Goal: Information Seeking & Learning: Compare options

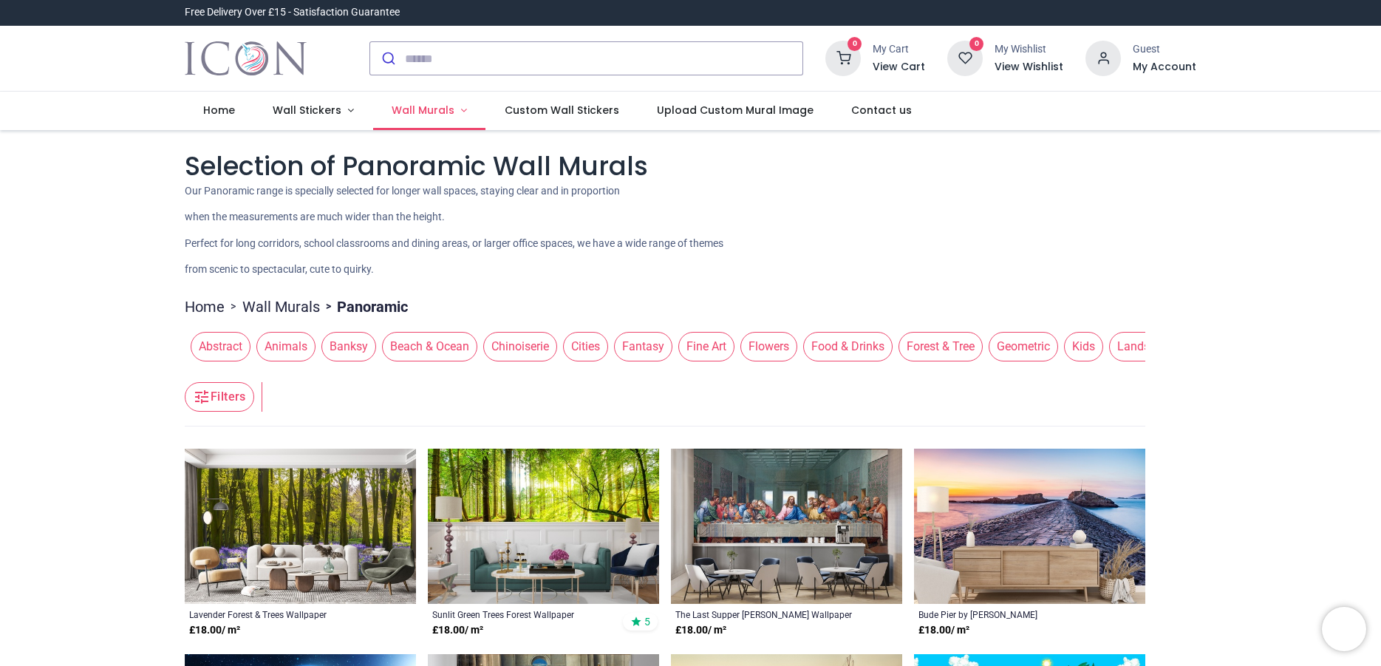
click at [431, 111] on span "Wall Murals" at bounding box center [423, 110] width 63 height 15
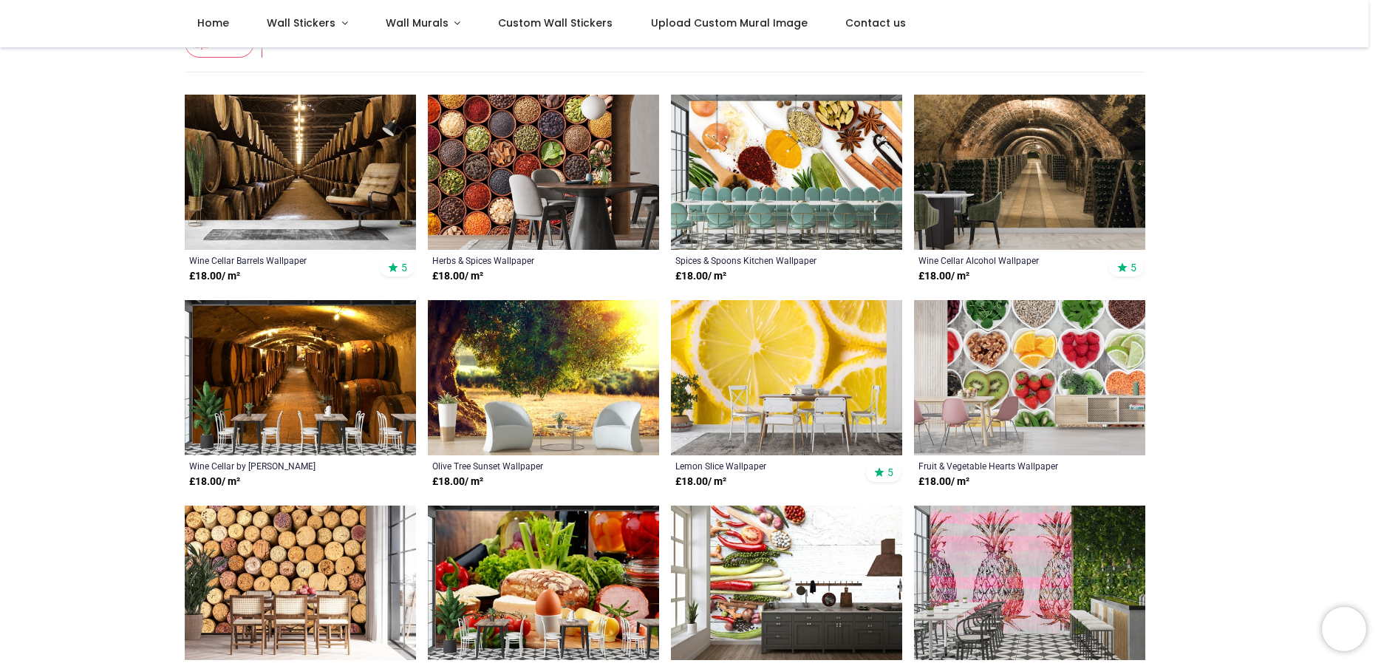
scroll to position [281, 0]
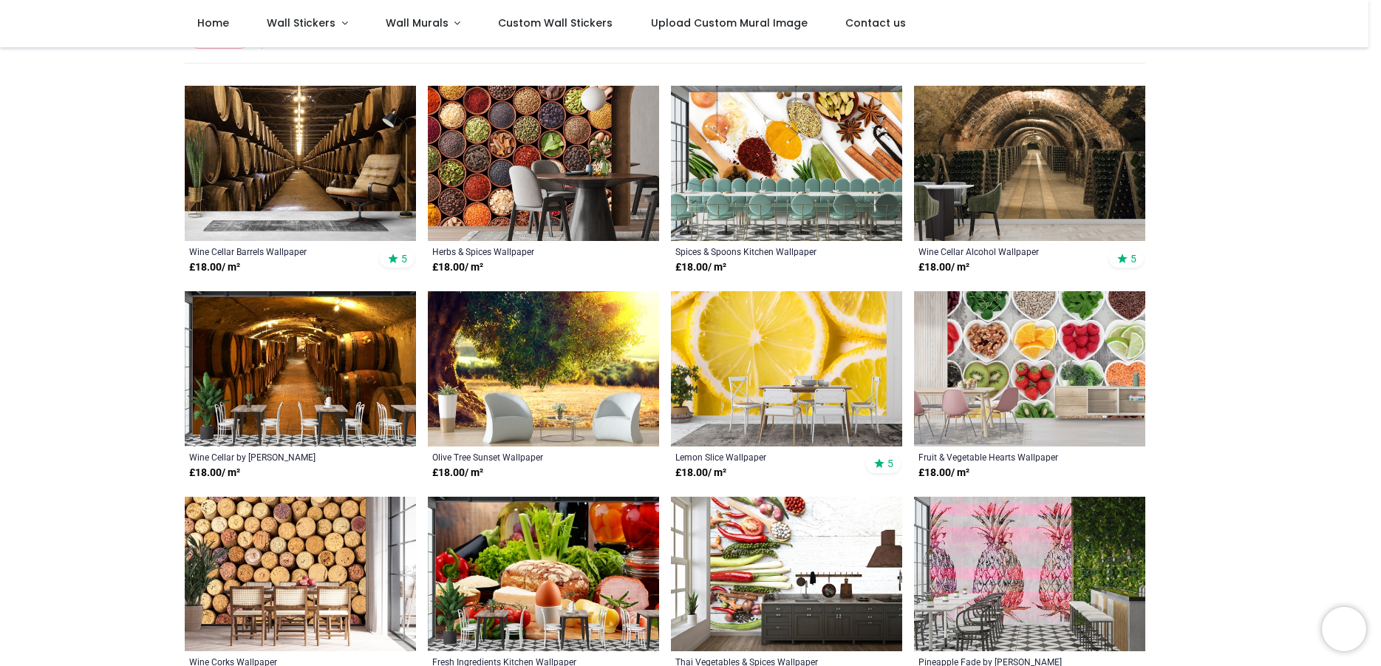
click at [296, 367] on img at bounding box center [300, 368] width 231 height 155
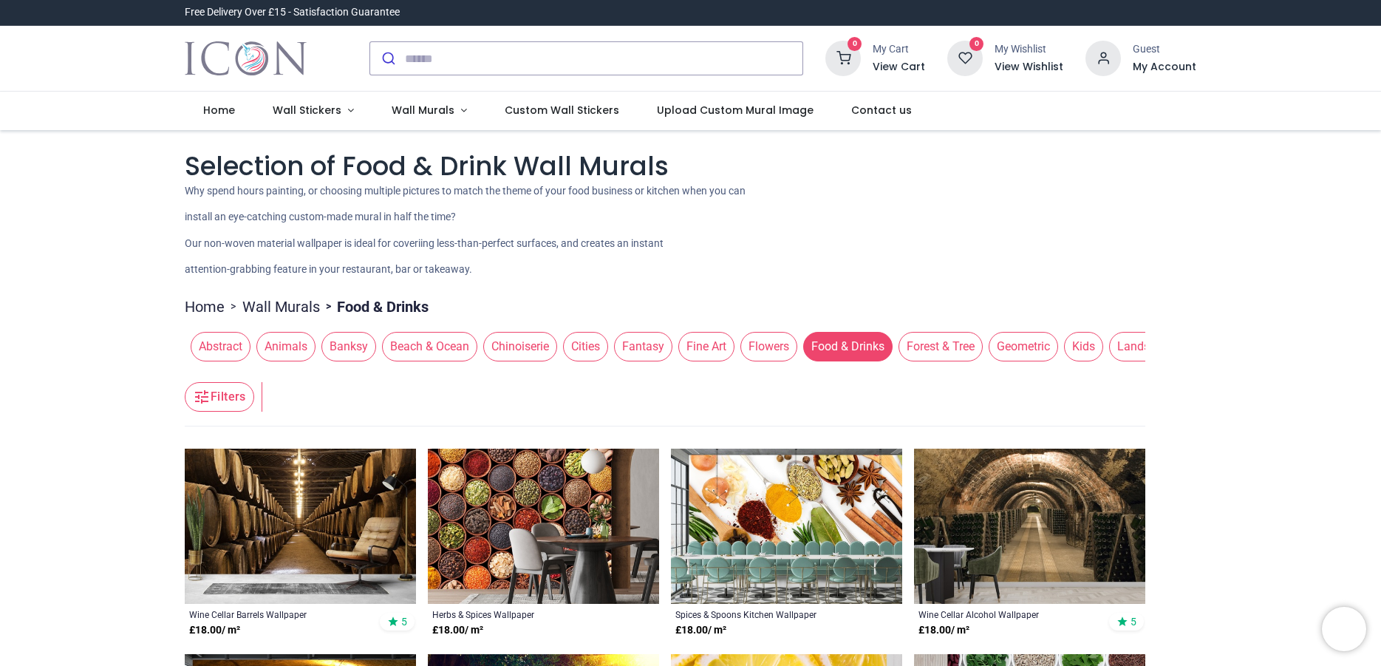
click at [1064, 569] on img at bounding box center [1029, 525] width 231 height 155
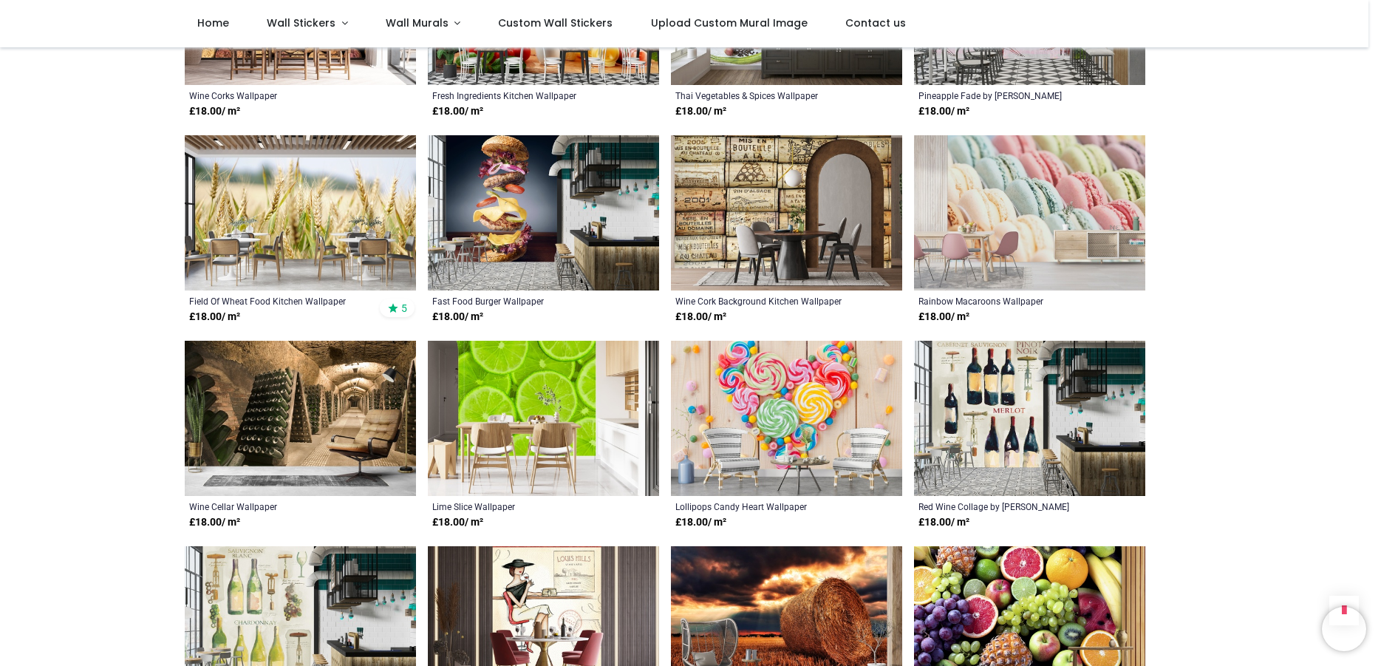
scroll to position [842, 0]
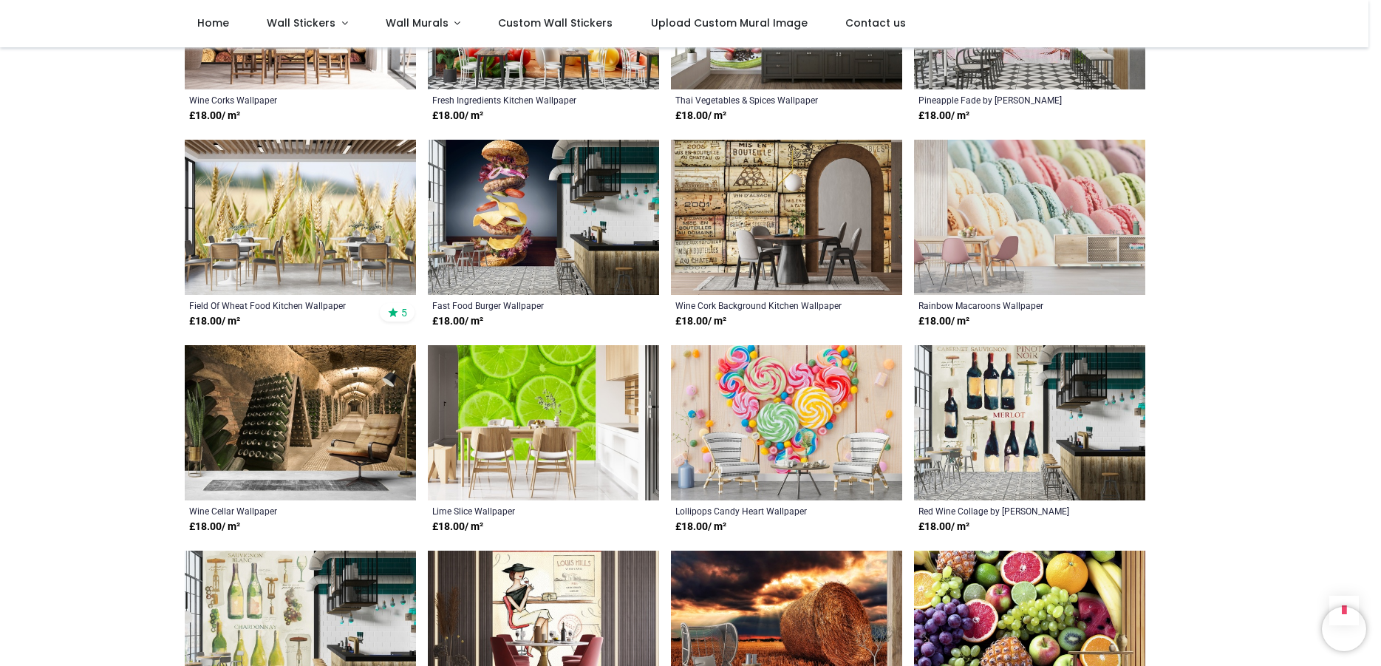
click at [293, 398] on img at bounding box center [300, 422] width 231 height 155
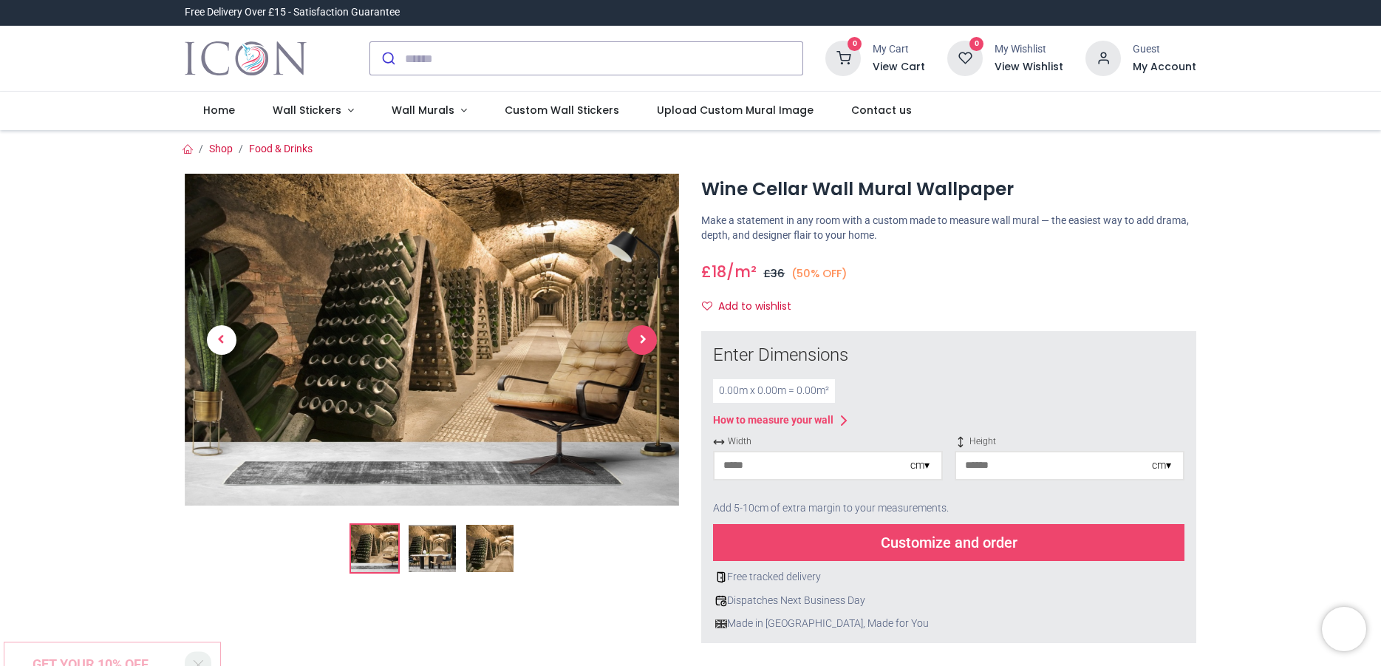
click at [629, 347] on span "Next" at bounding box center [642, 340] width 30 height 30
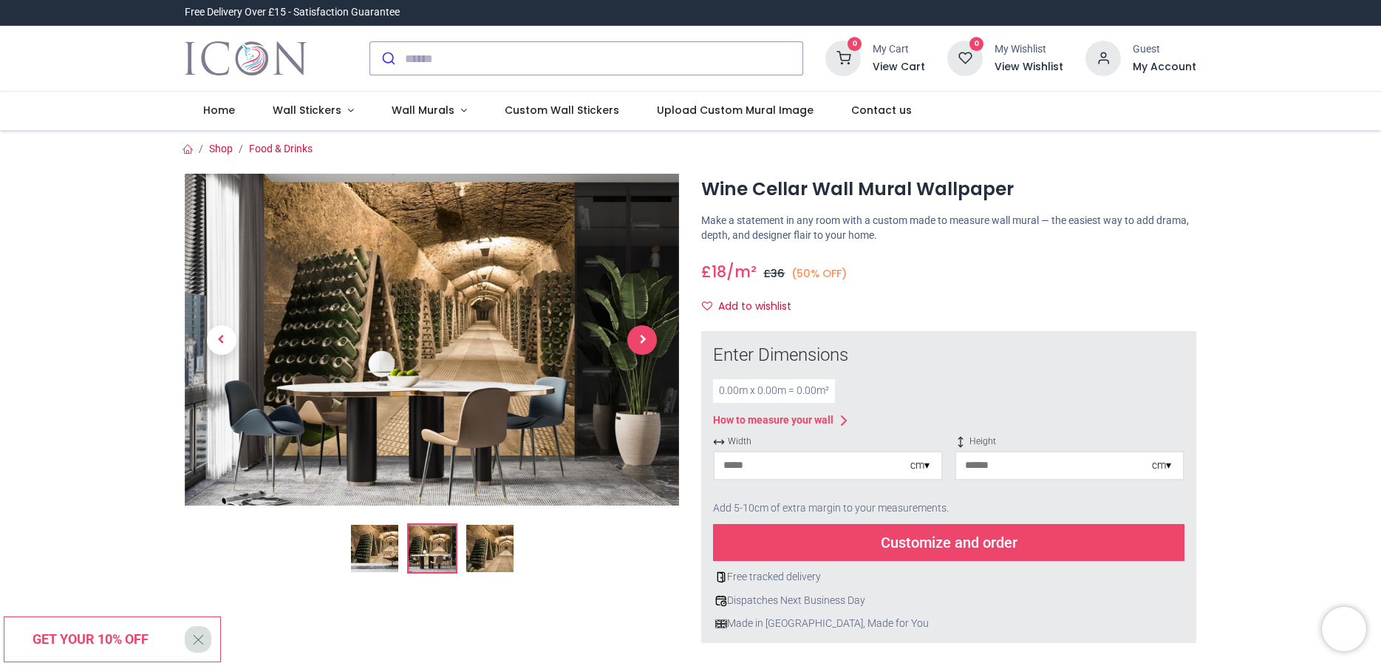
click at [635, 347] on span "Next" at bounding box center [642, 340] width 30 height 30
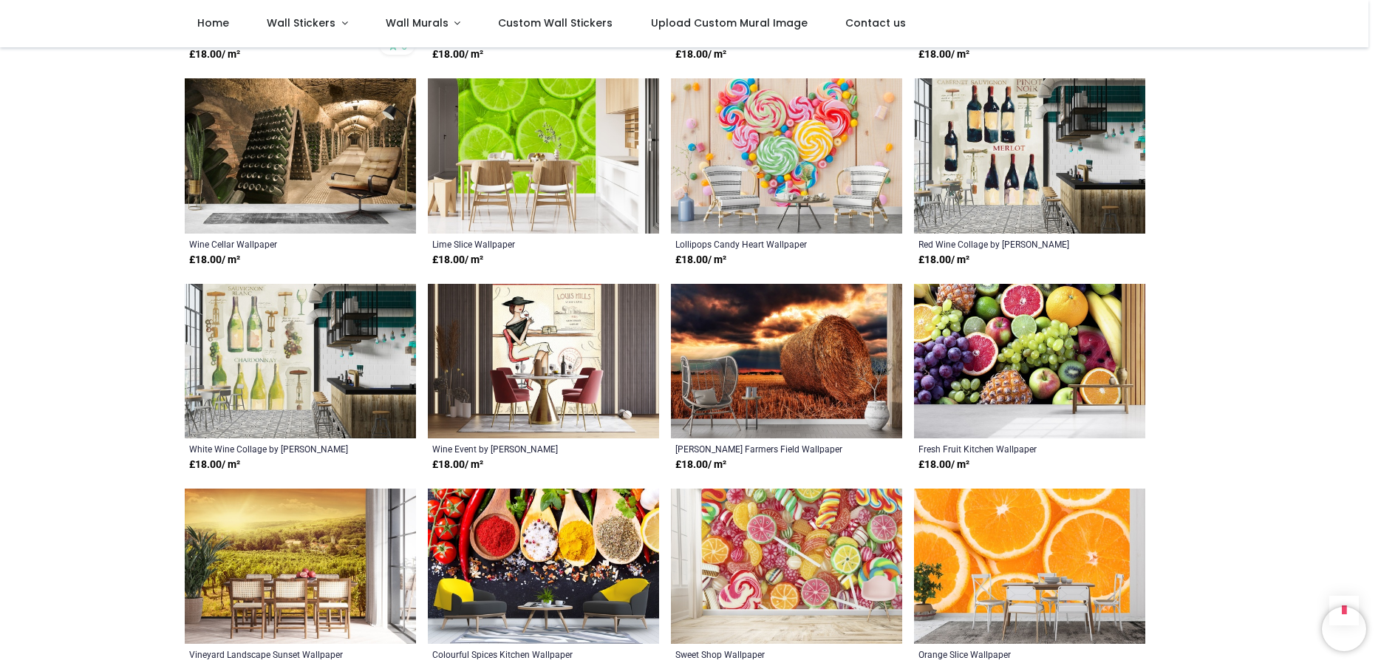
scroll to position [1123, 0]
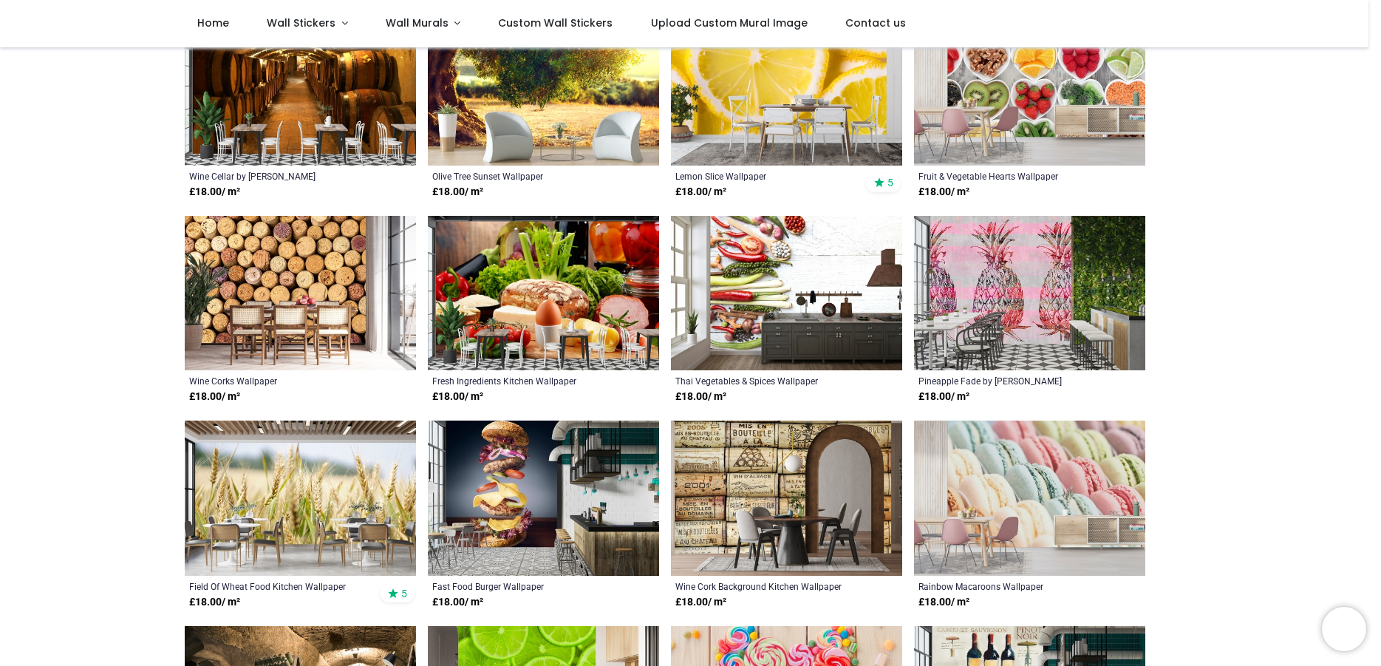
scroll to position [55, 0]
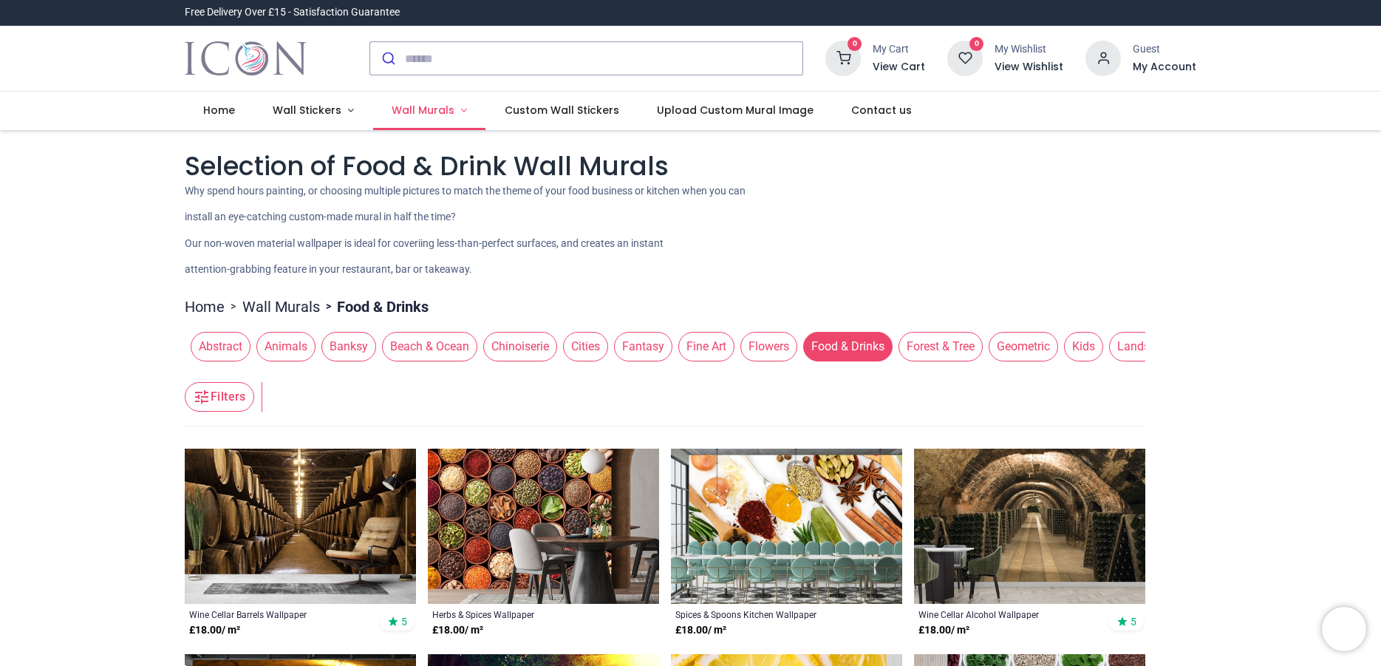
click at [443, 114] on span "Wall Murals" at bounding box center [425, 110] width 66 height 15
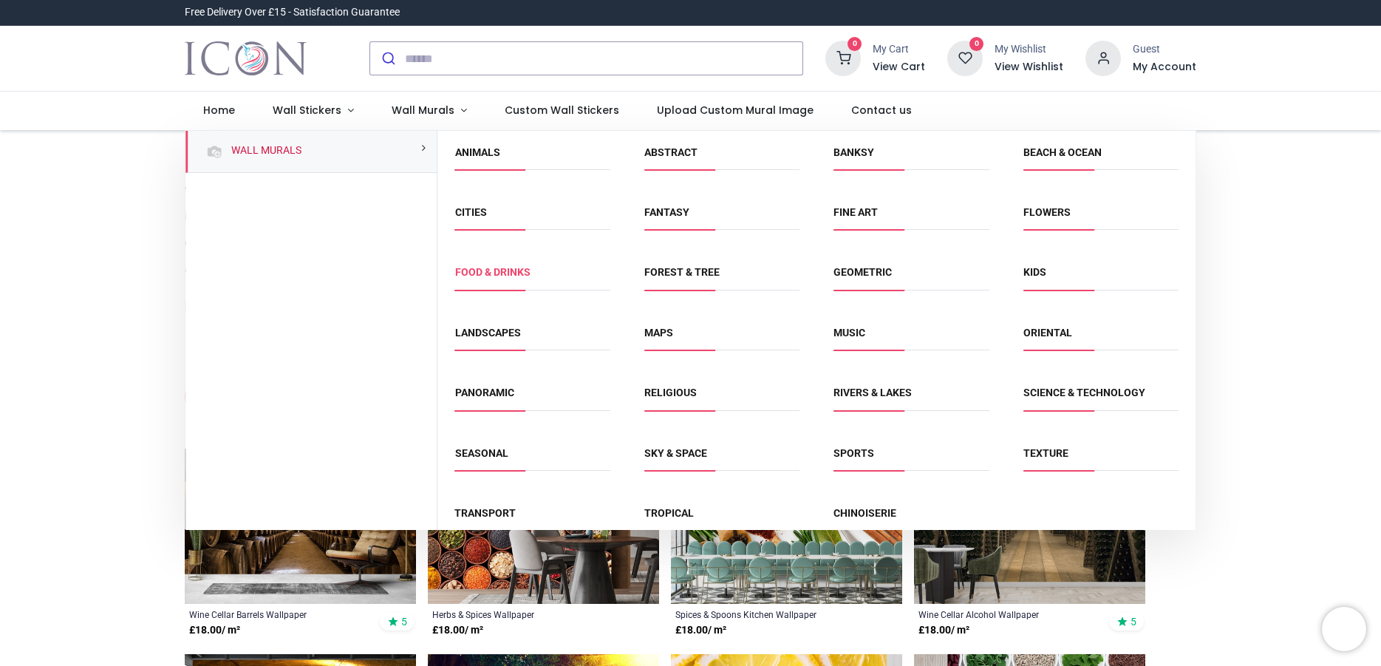
click at [497, 273] on link "Food & Drinks" at bounding box center [492, 272] width 75 height 12
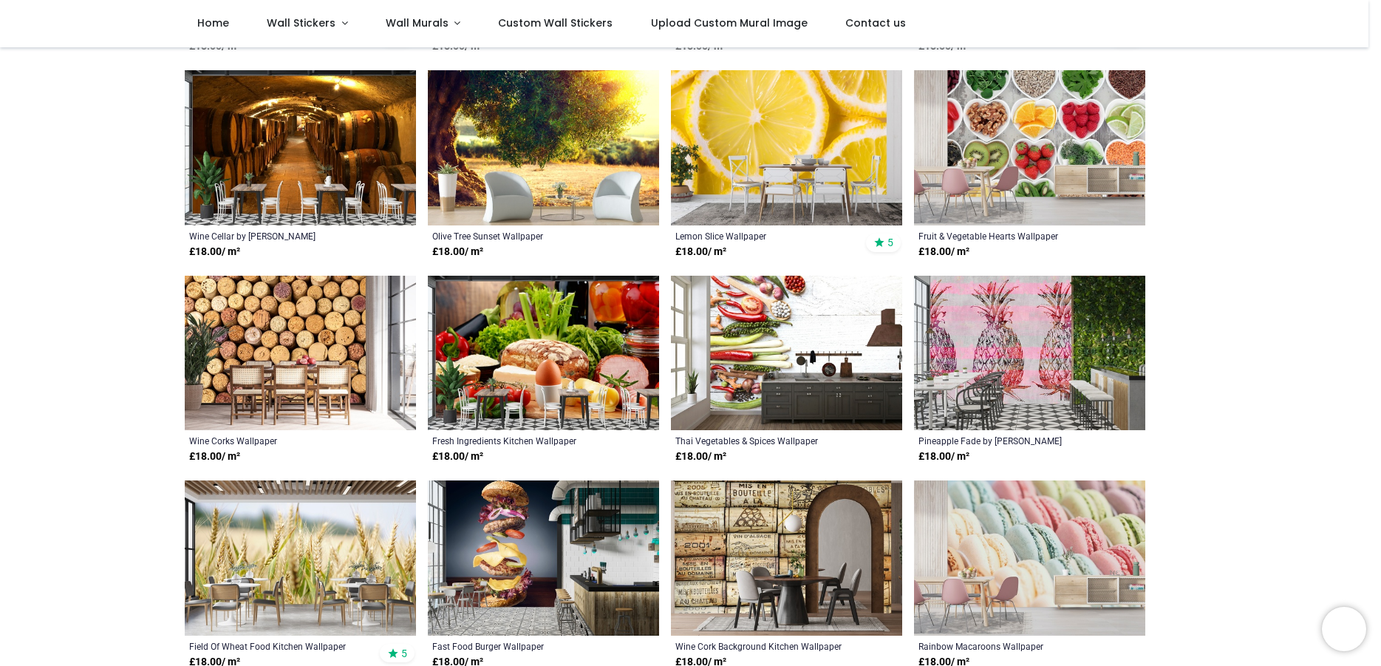
scroll to position [561, 0]
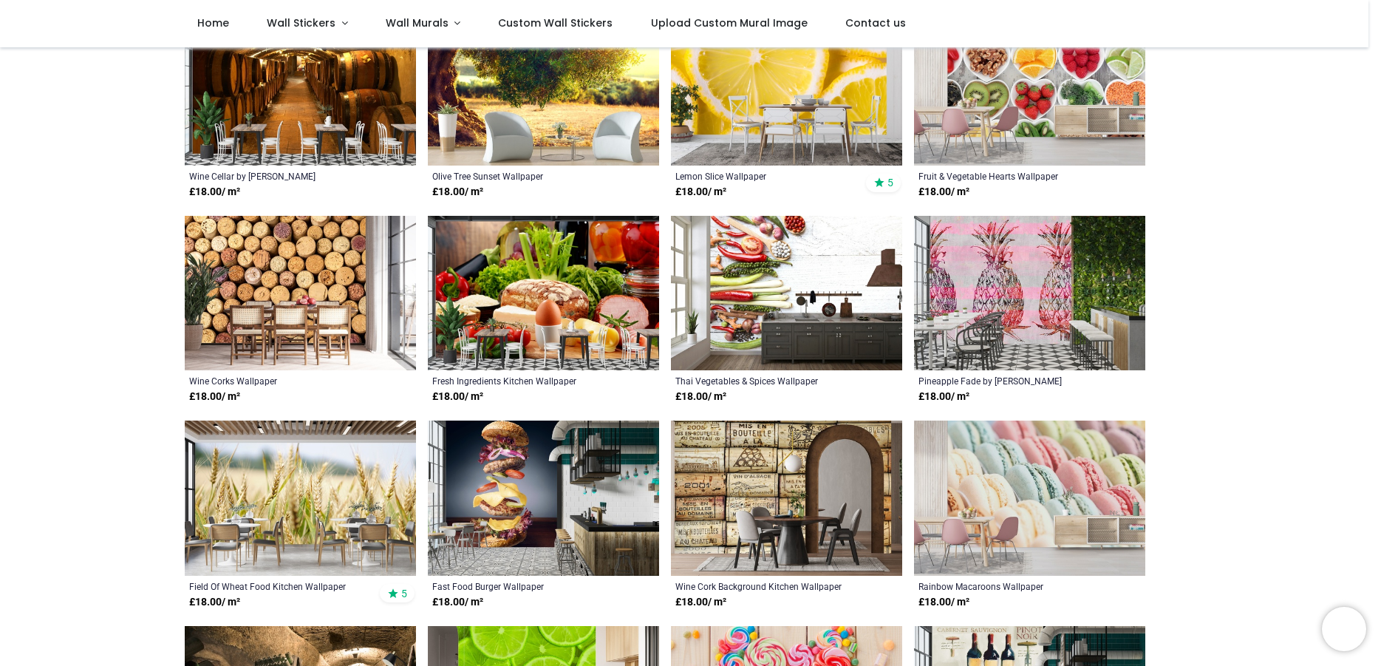
click at [734, 478] on img at bounding box center [786, 497] width 231 height 155
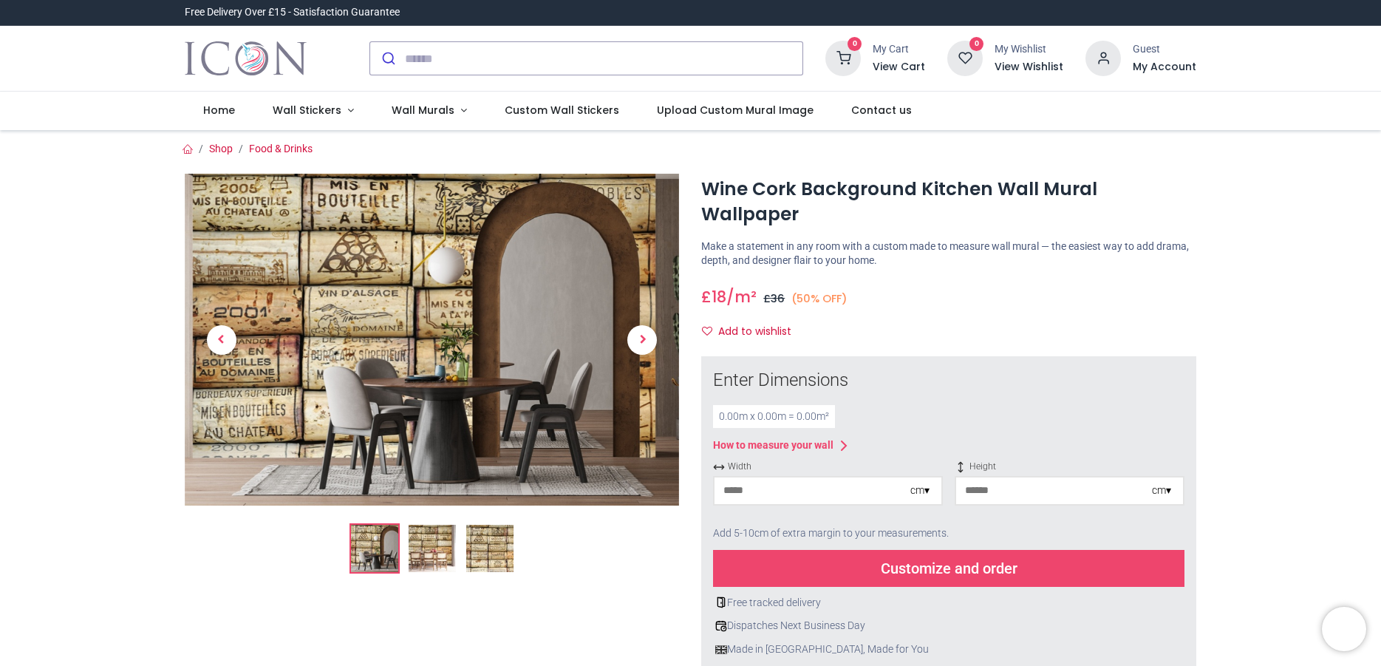
click at [418, 535] on img at bounding box center [432, 547] width 47 height 47
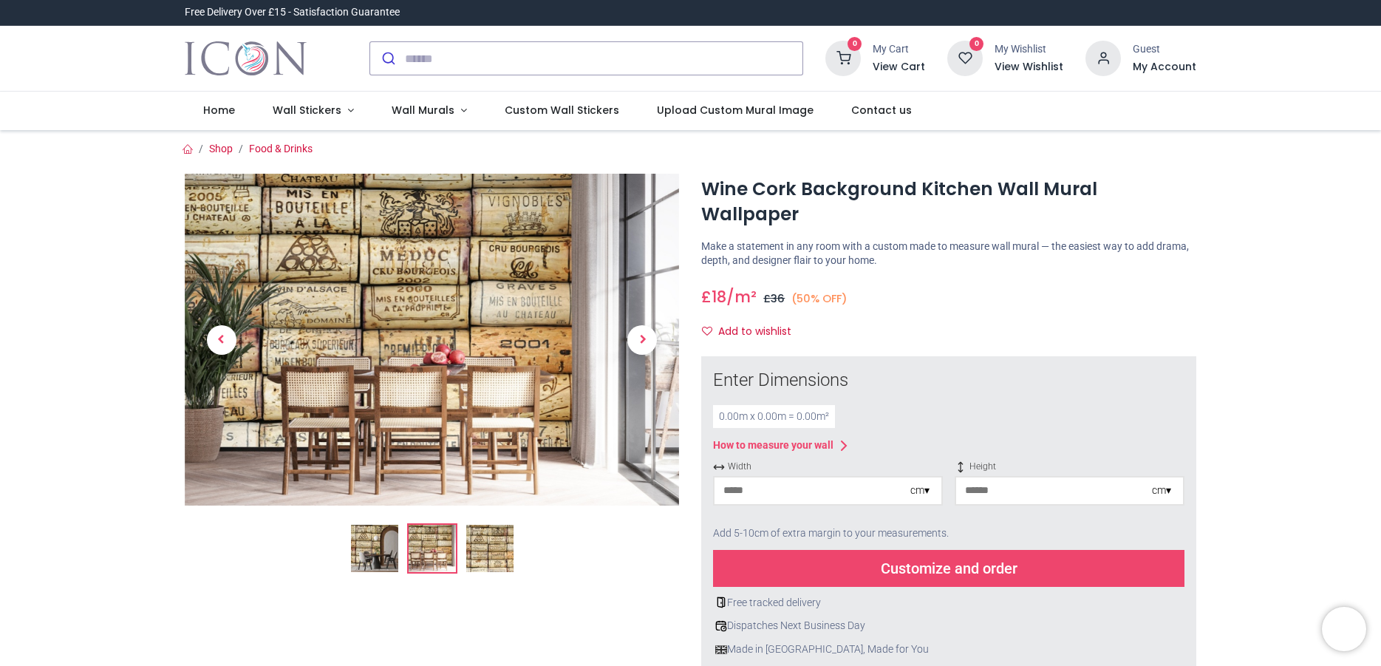
click at [485, 547] on img at bounding box center [489, 547] width 47 height 47
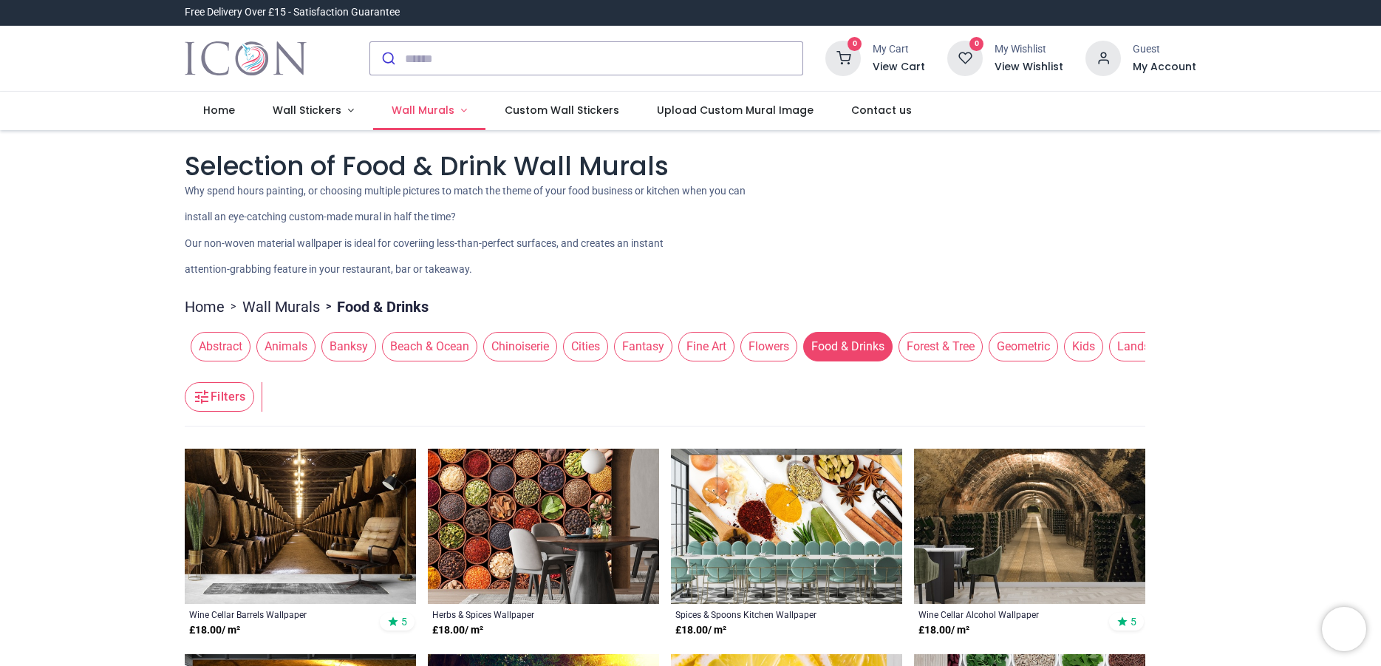
click at [430, 114] on span "Wall Murals" at bounding box center [423, 110] width 63 height 15
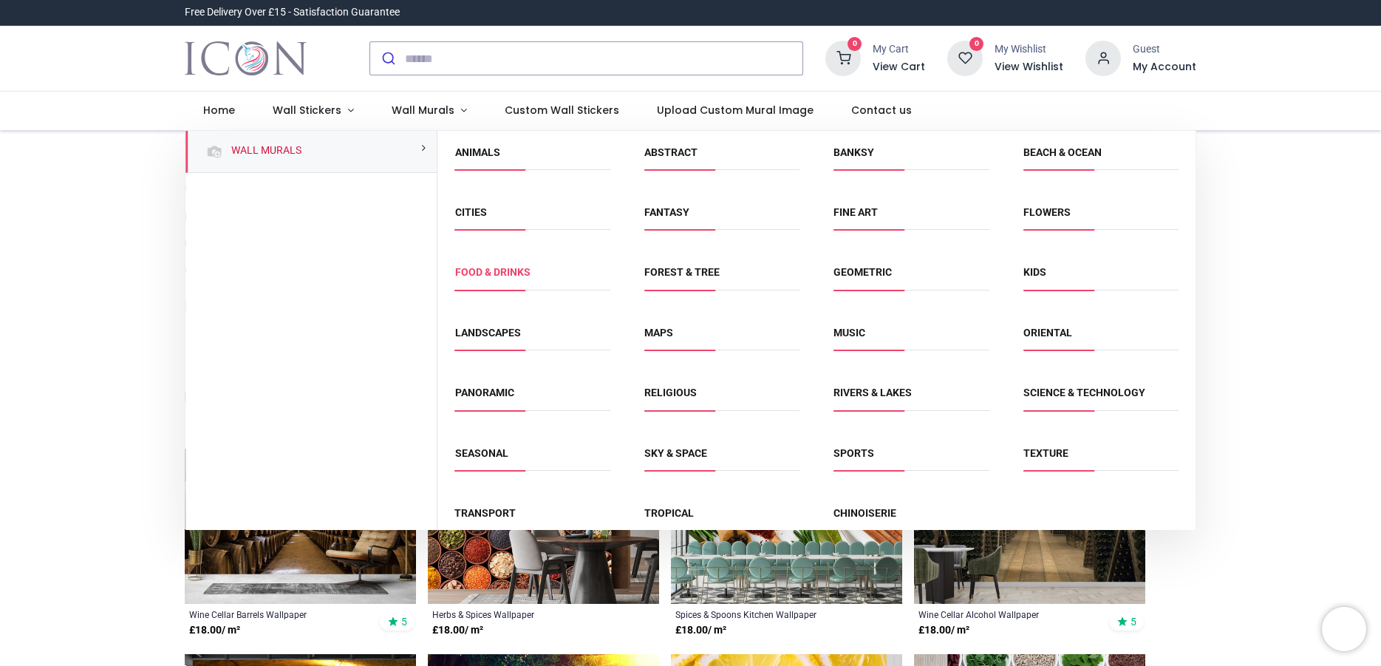
click at [500, 274] on link "Food & Drinks" at bounding box center [492, 272] width 75 height 12
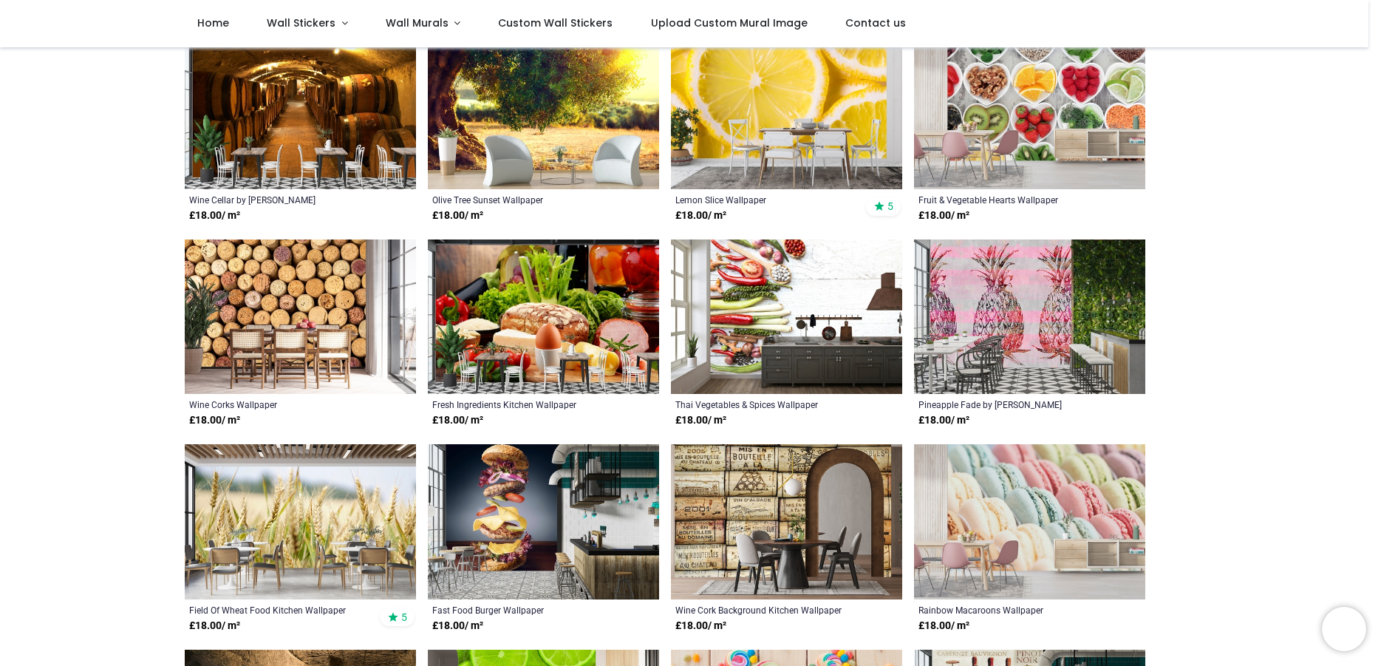
scroll to position [561, 0]
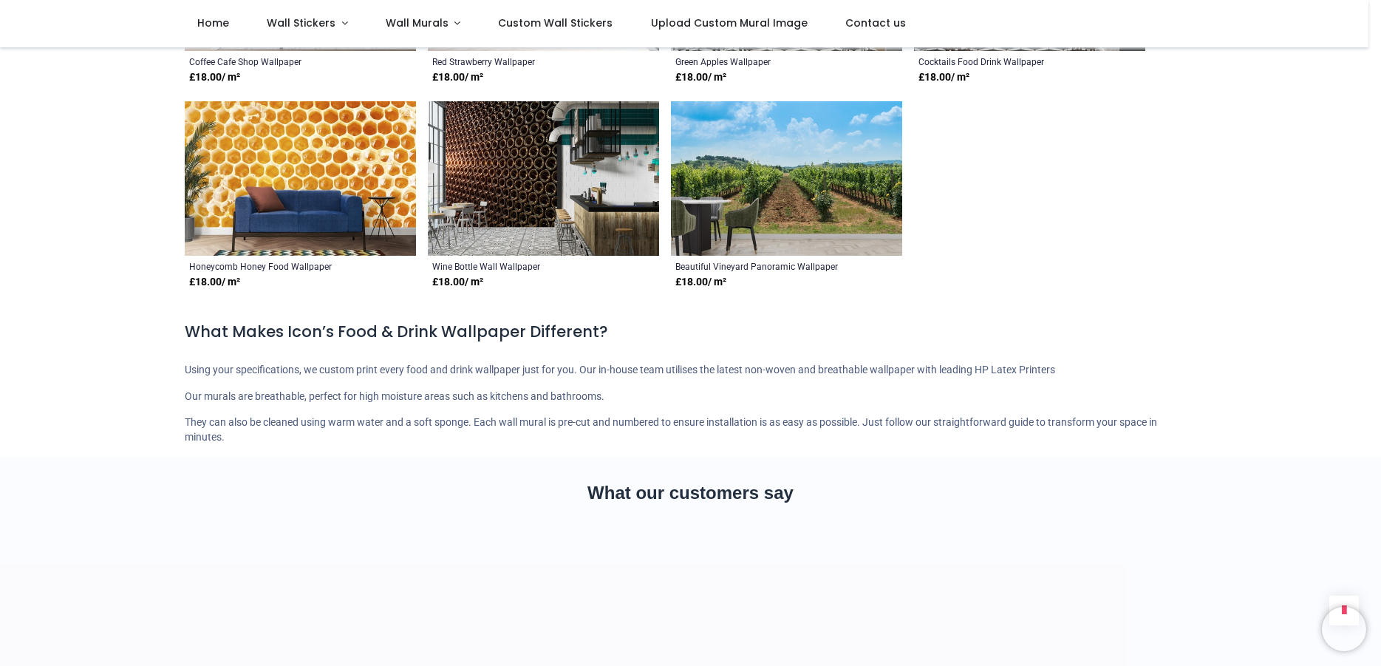
scroll to position [2526, 0]
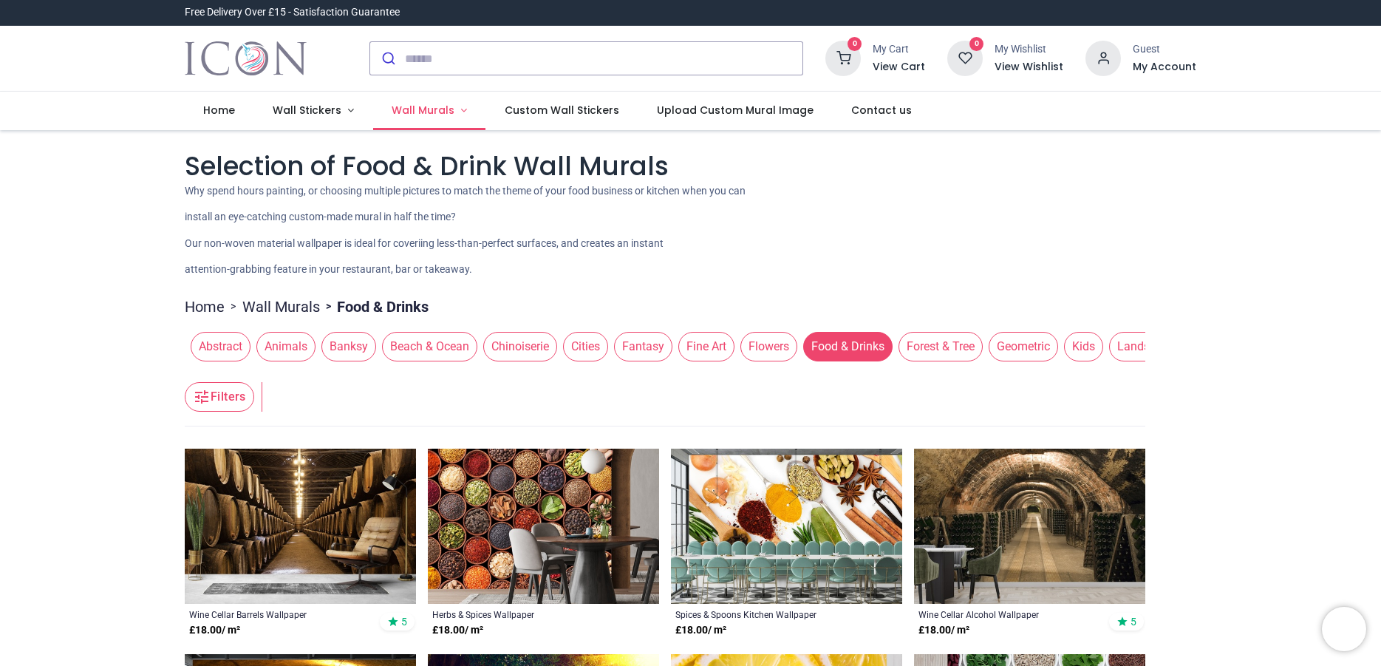
click at [442, 106] on span "Wall Murals" at bounding box center [423, 110] width 63 height 15
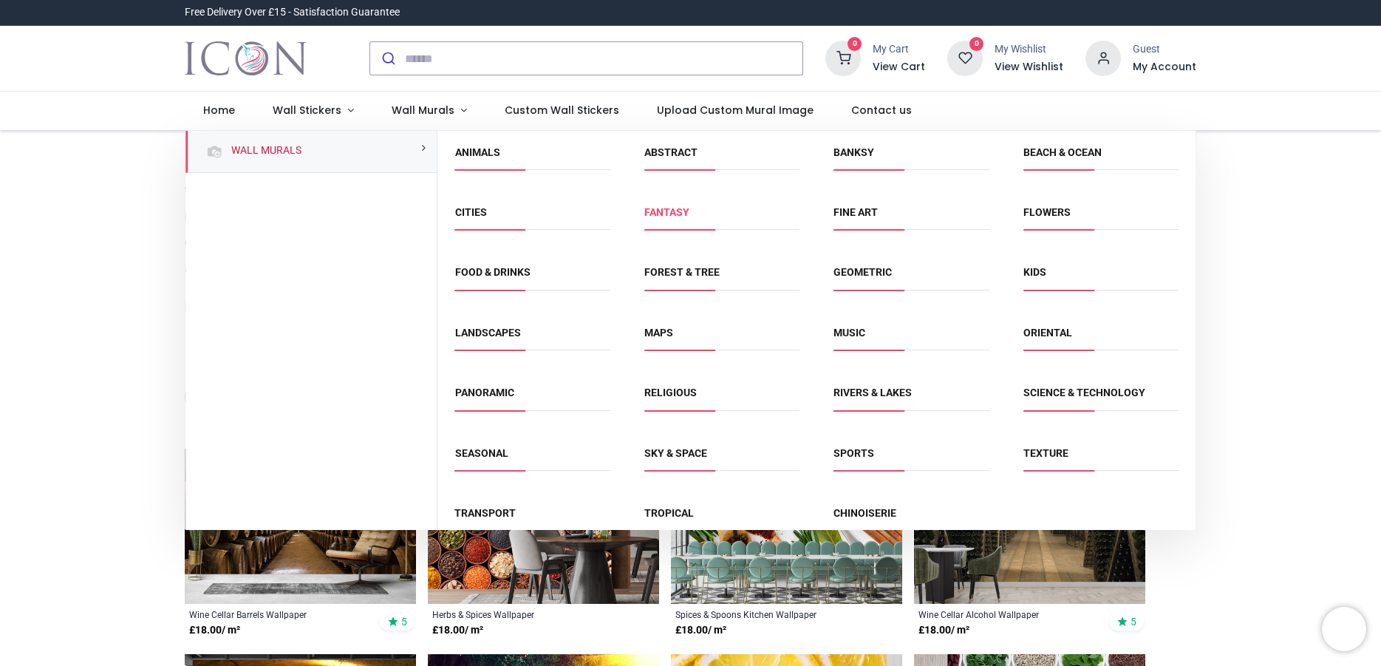
click at [664, 209] on link "Fantasy" at bounding box center [666, 212] width 45 height 12
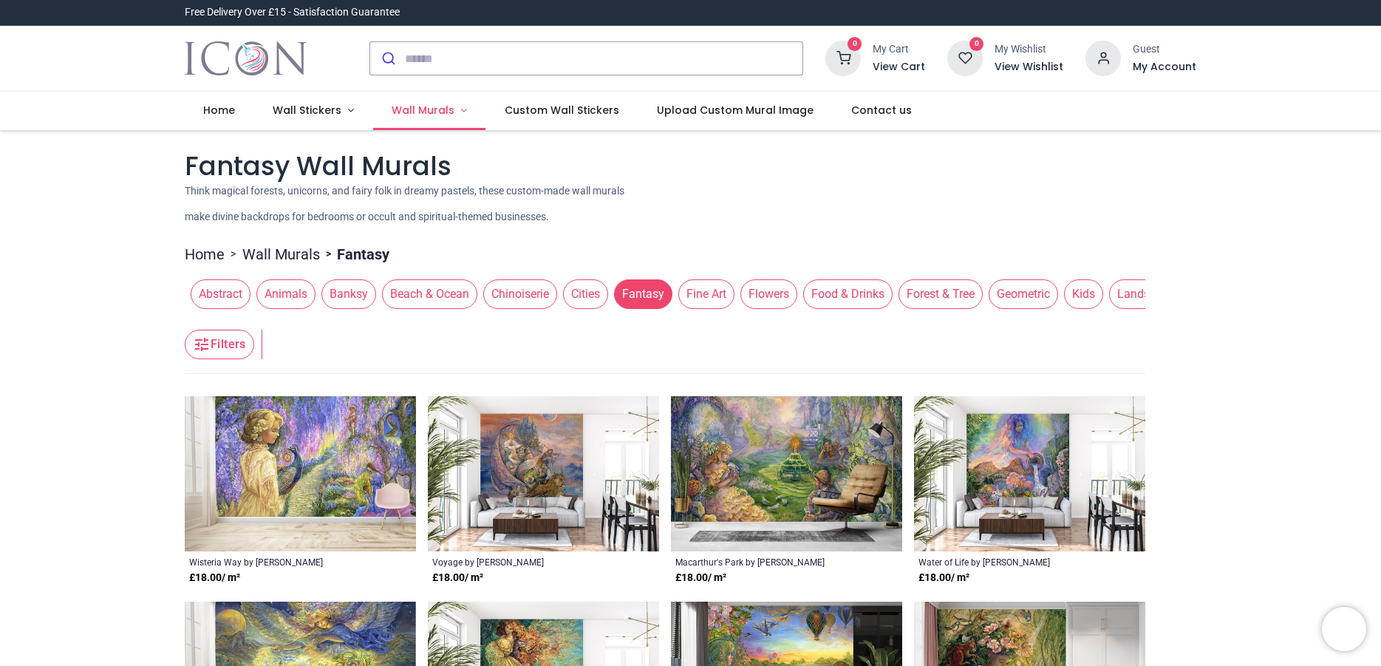
click at [442, 120] on link "Wall Murals" at bounding box center [429, 111] width 113 height 38
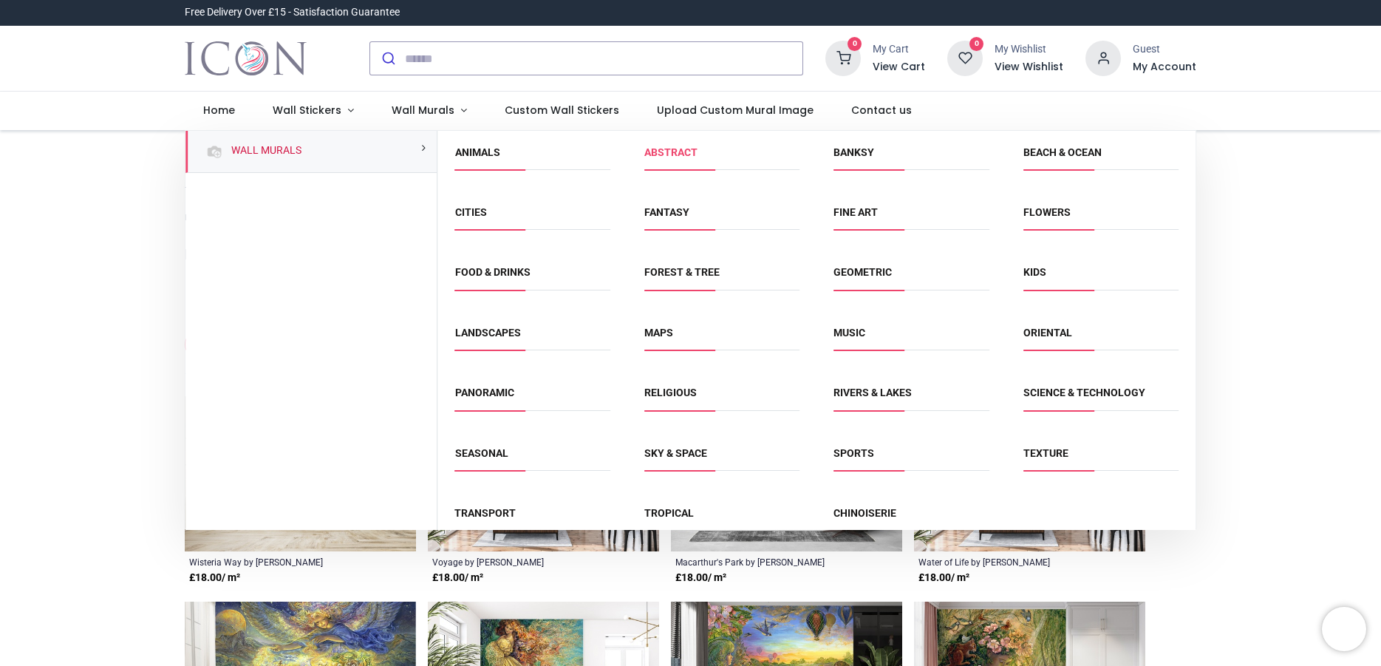
click at [653, 151] on link "Abstract" at bounding box center [670, 152] width 53 height 12
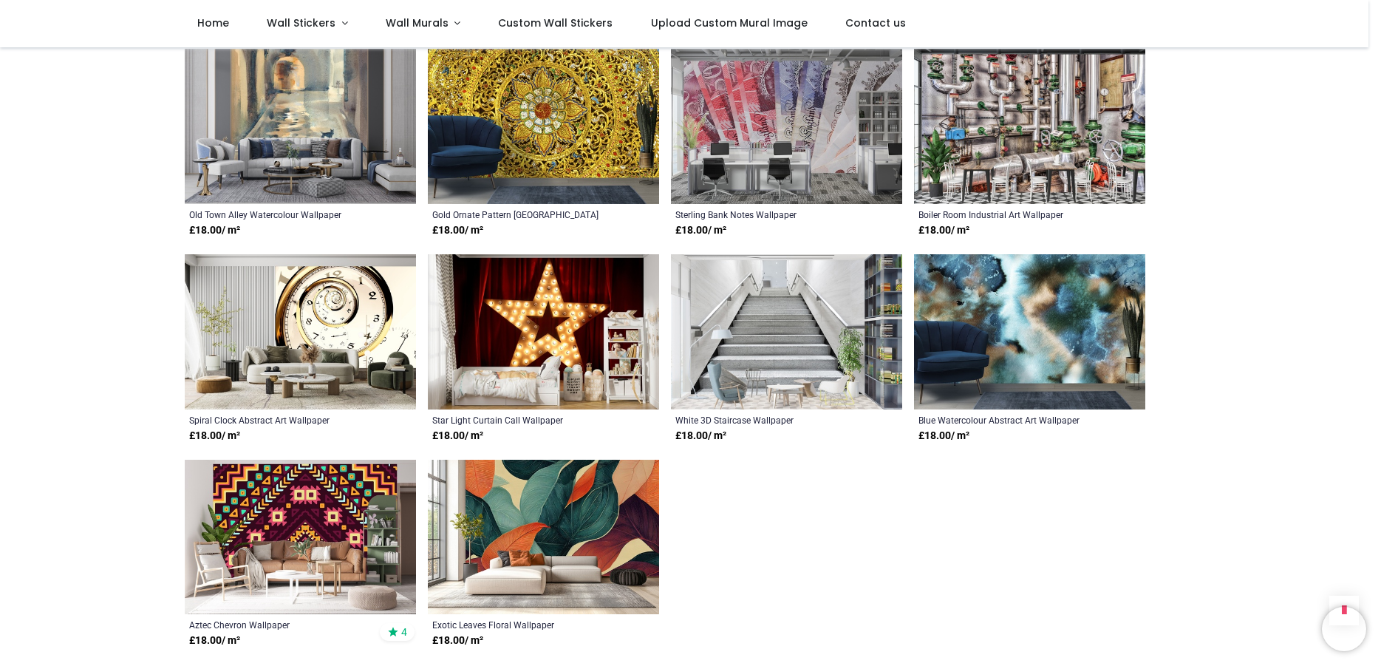
scroll to position [1123, 0]
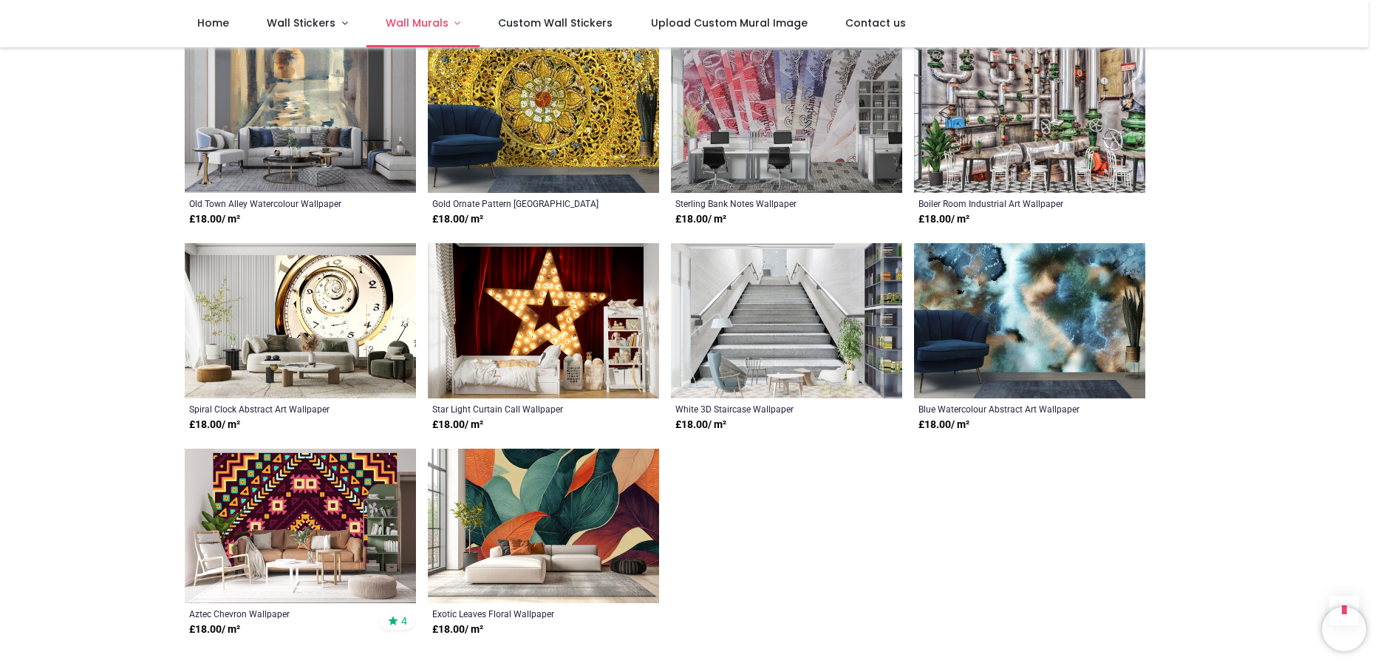
click at [436, 24] on span "Wall Murals" at bounding box center [417, 23] width 63 height 15
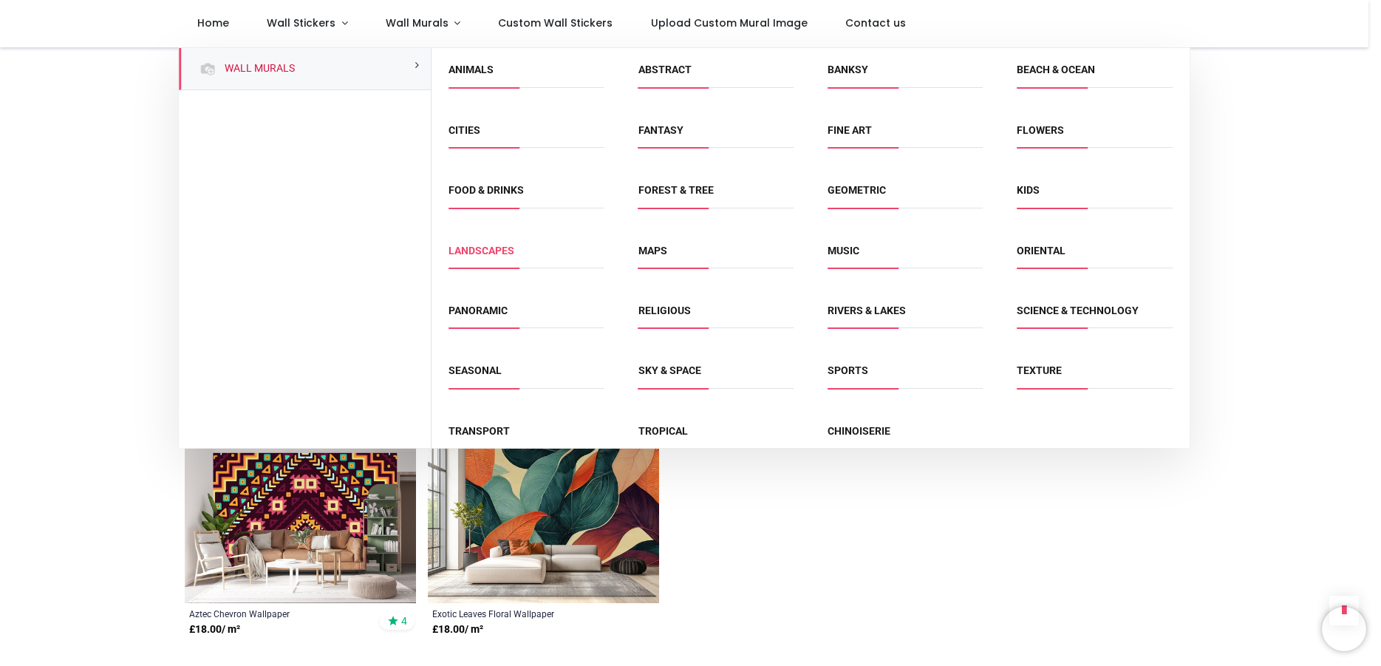
click at [482, 253] on link "Landscapes" at bounding box center [481, 251] width 66 height 12
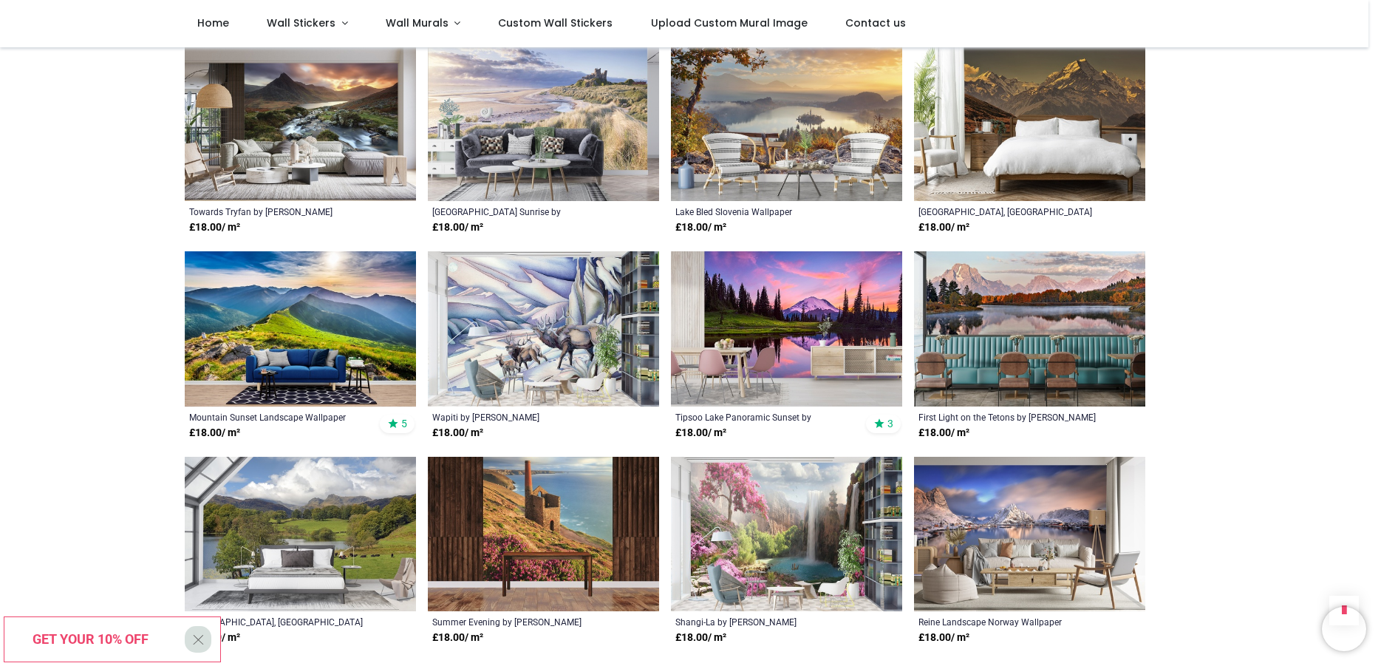
scroll to position [1123, 0]
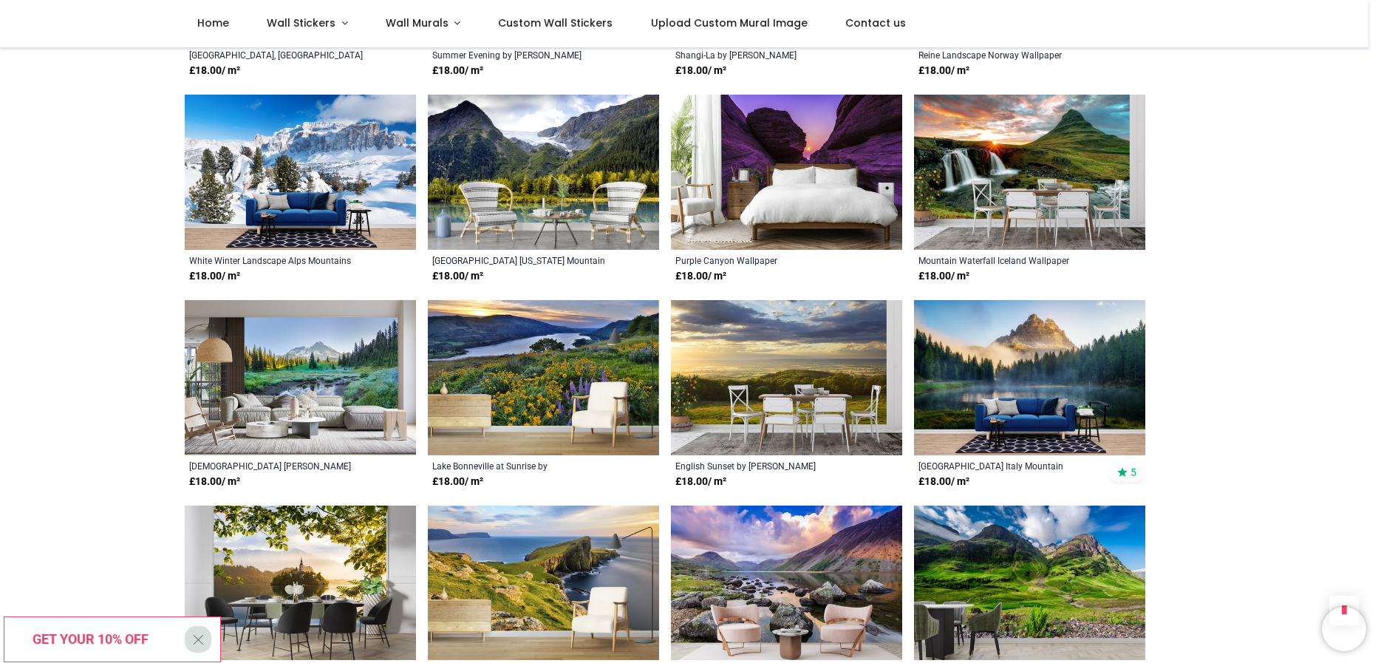
scroll to position [1684, 0]
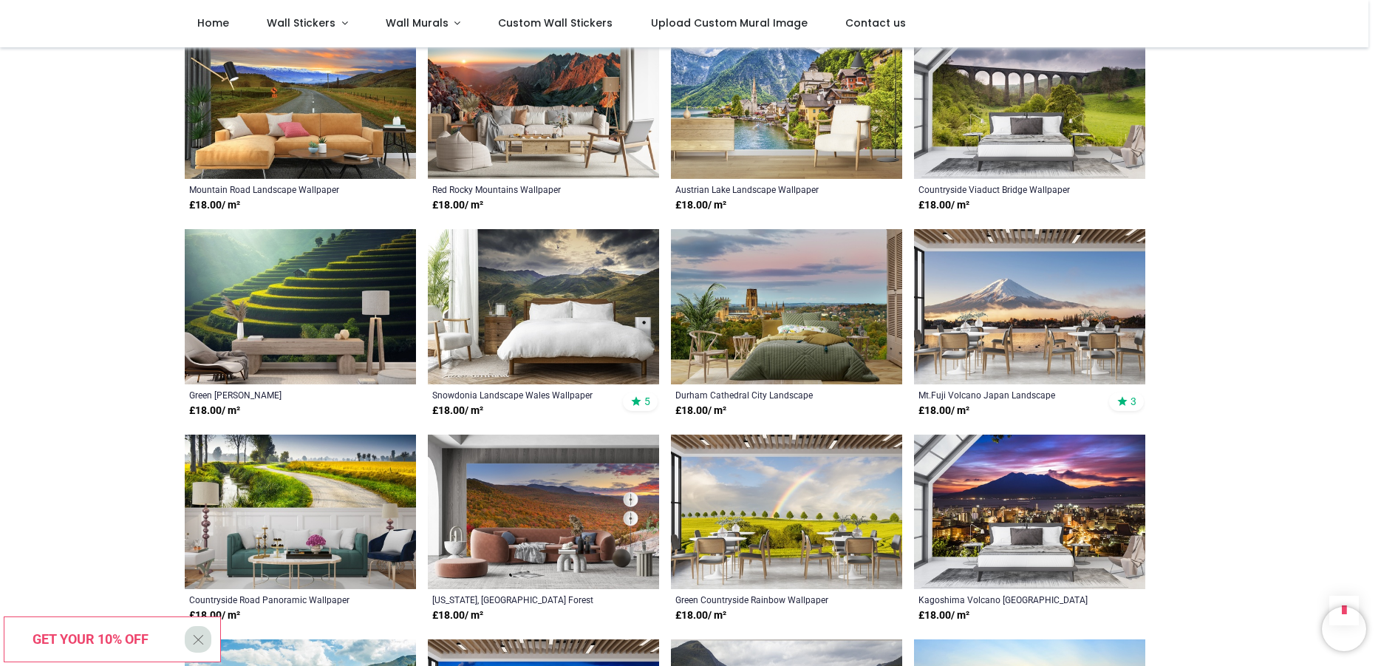
scroll to position [3649, 0]
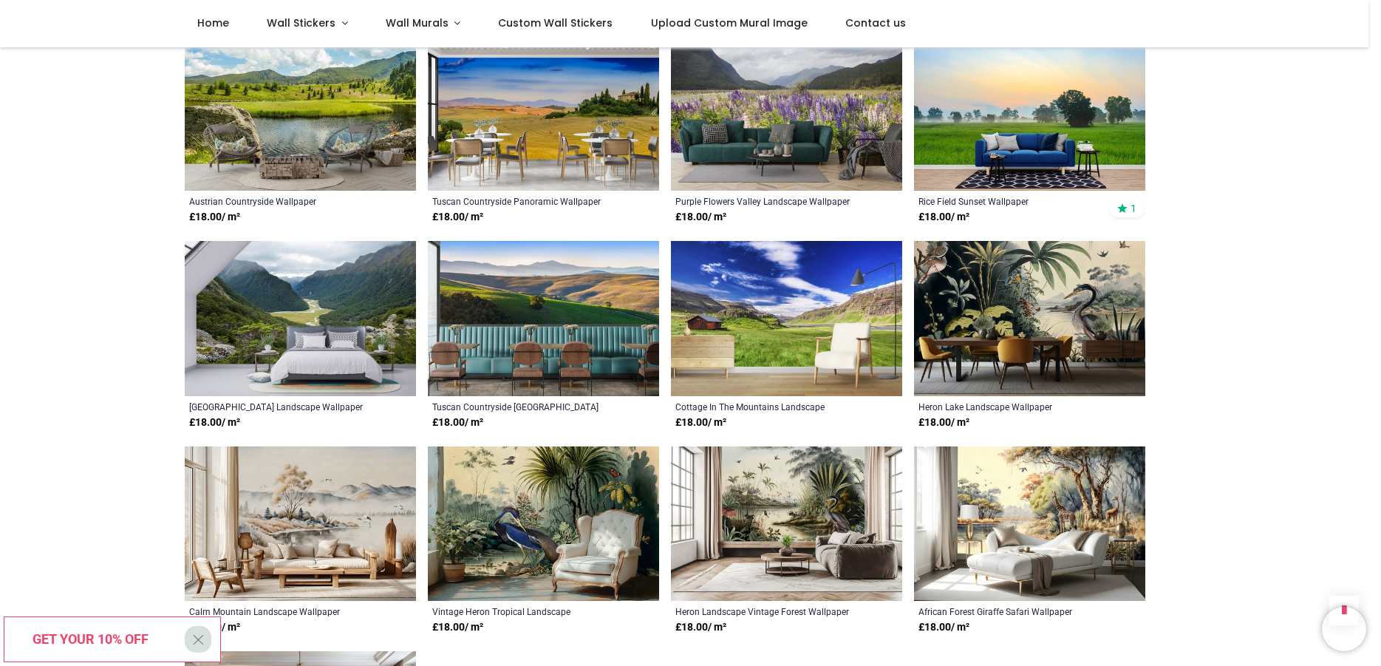
scroll to position [4211, 0]
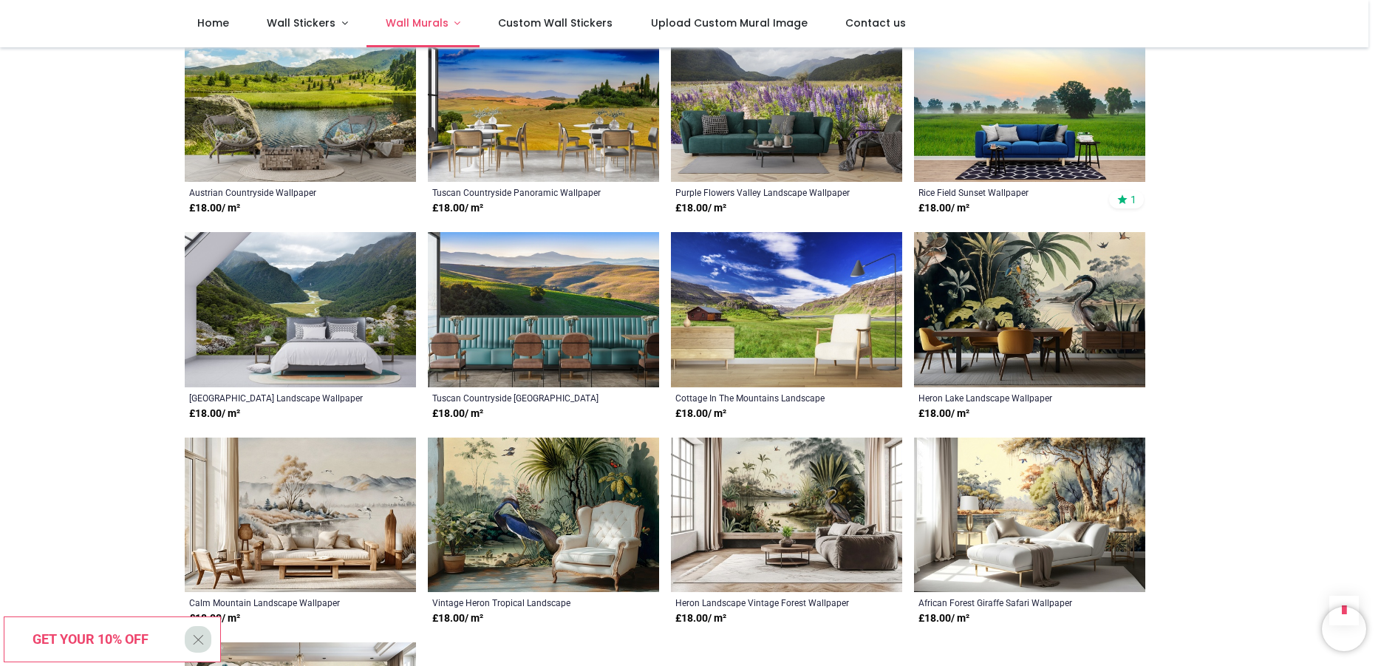
click at [443, 24] on span "Wall Murals" at bounding box center [419, 23] width 66 height 15
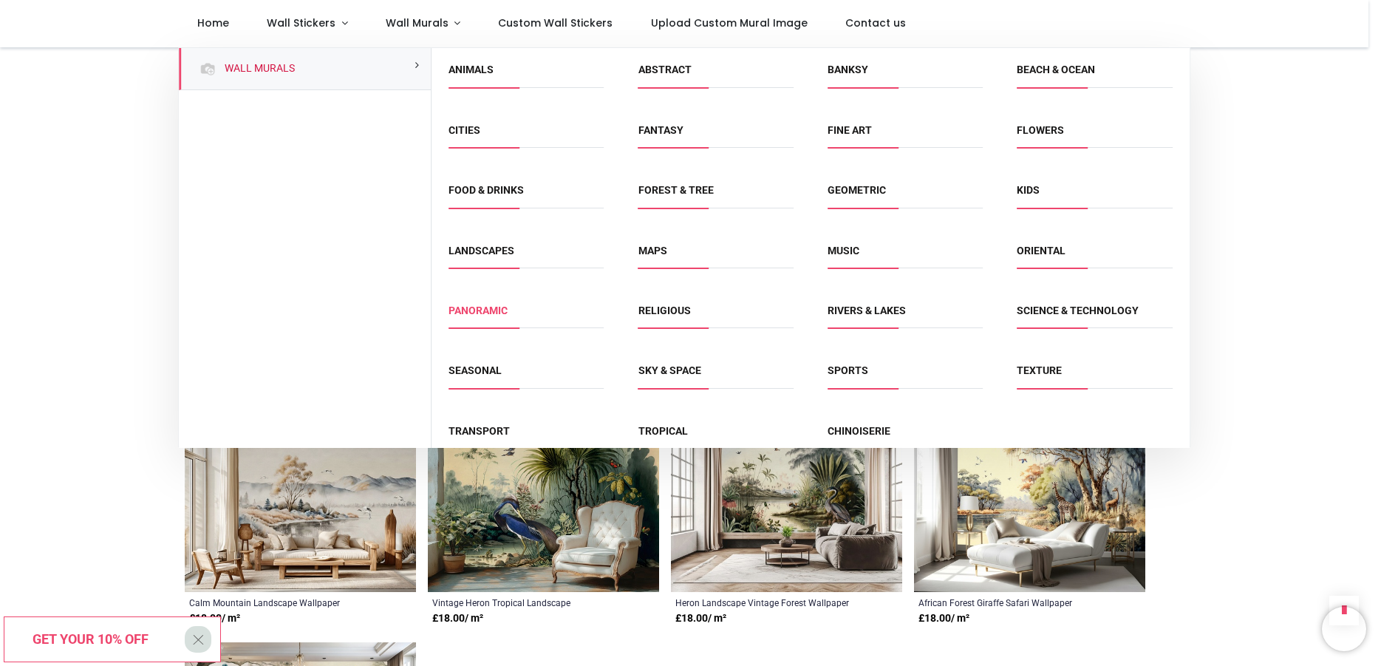
click at [479, 309] on link "Panoramic" at bounding box center [477, 310] width 59 height 12
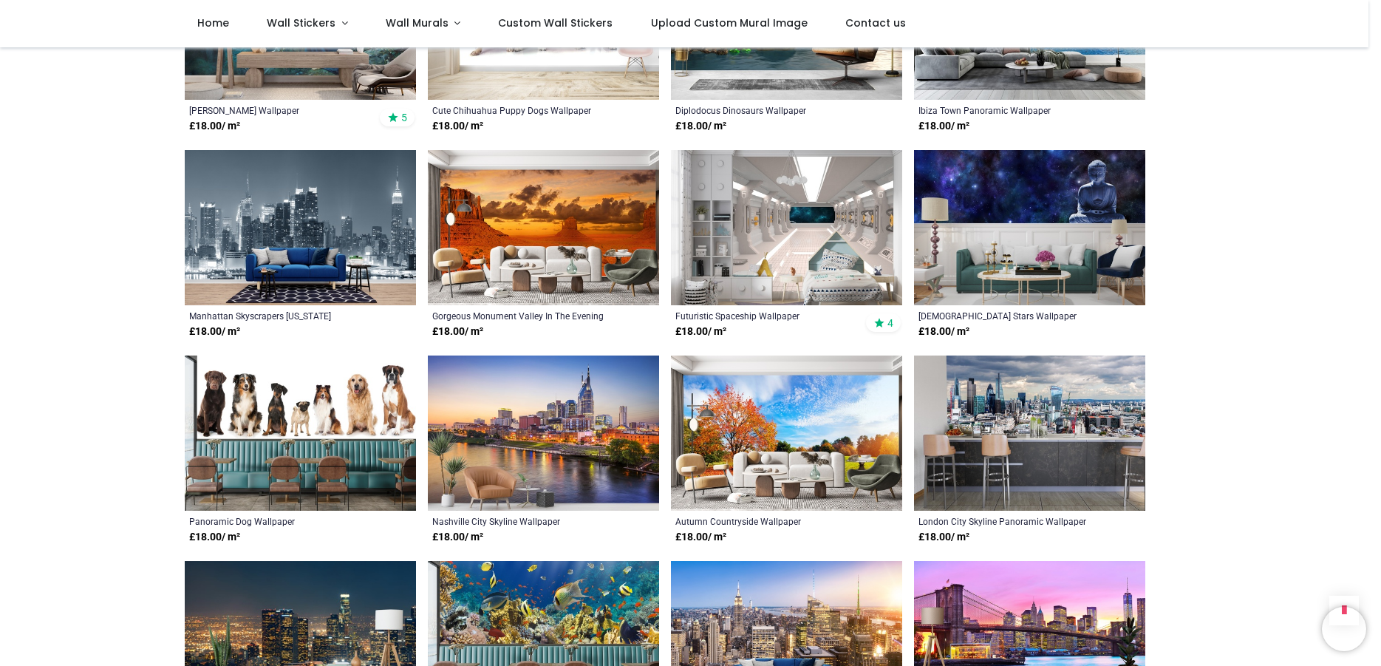
scroll to position [842, 0]
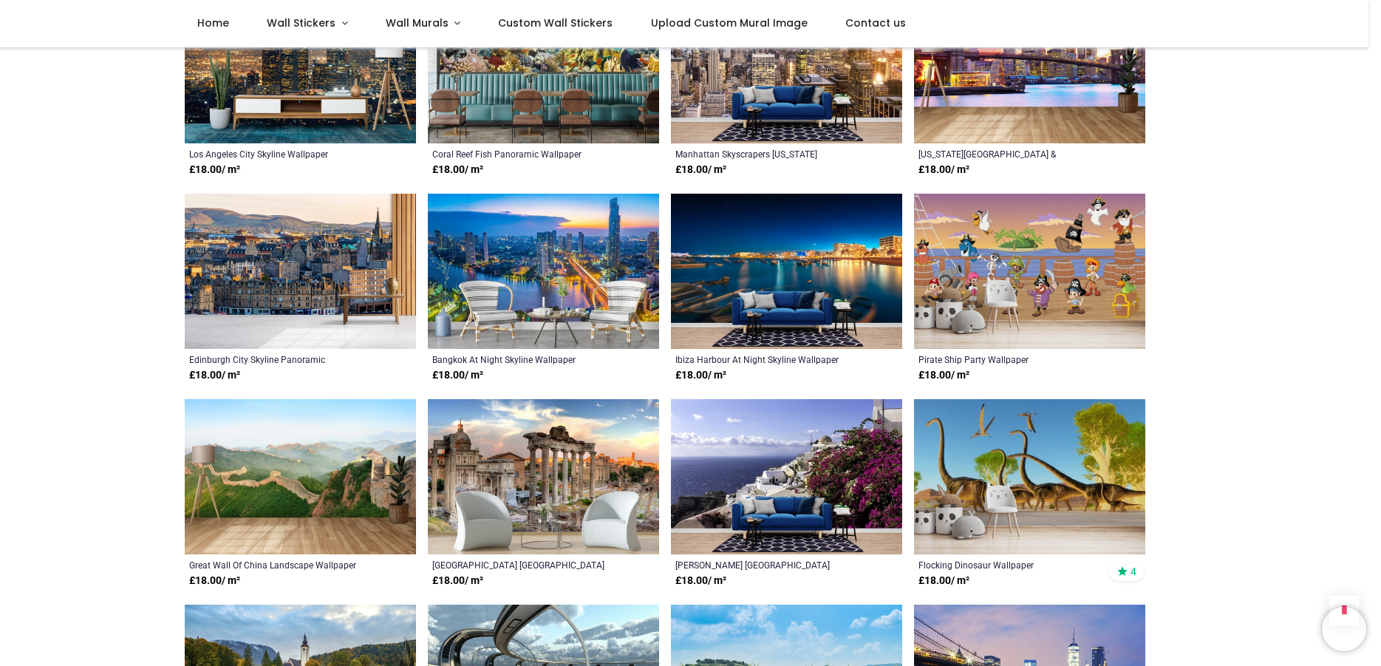
scroll to position [842, 0]
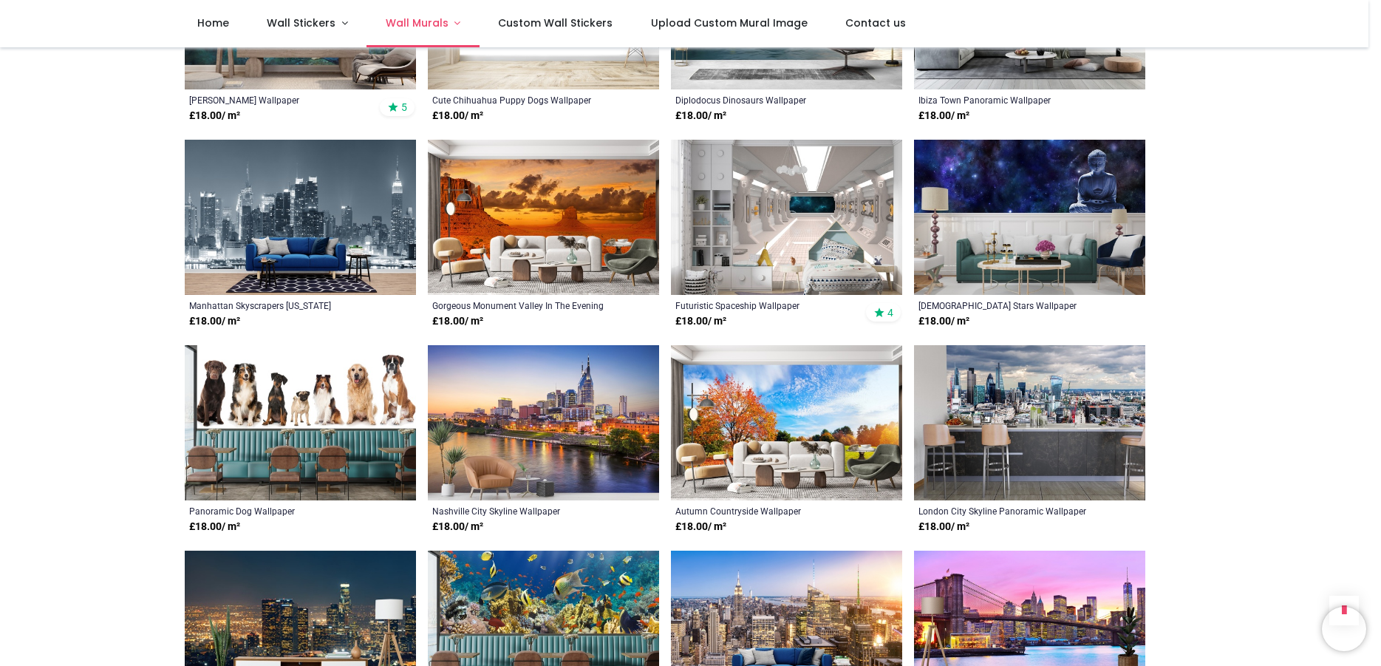
click at [445, 27] on span "Wall Murals" at bounding box center [419, 23] width 66 height 15
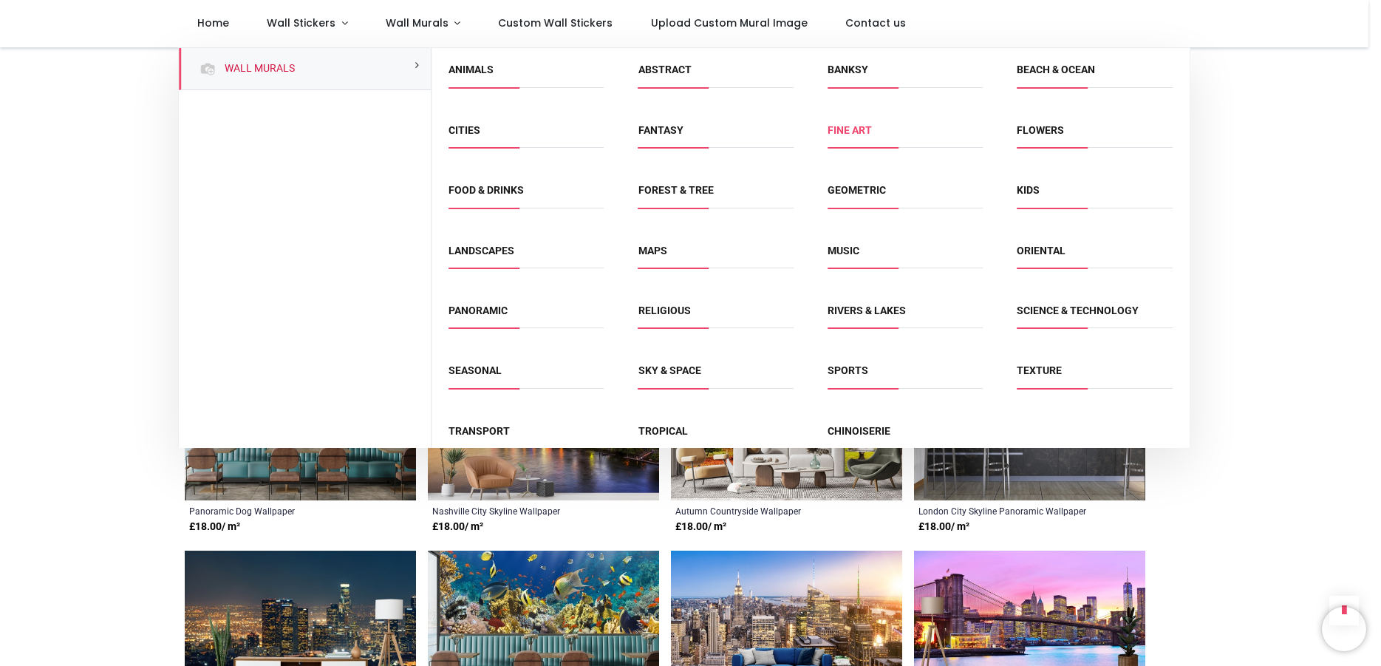
click at [847, 133] on link "Fine Art" at bounding box center [849, 130] width 44 height 12
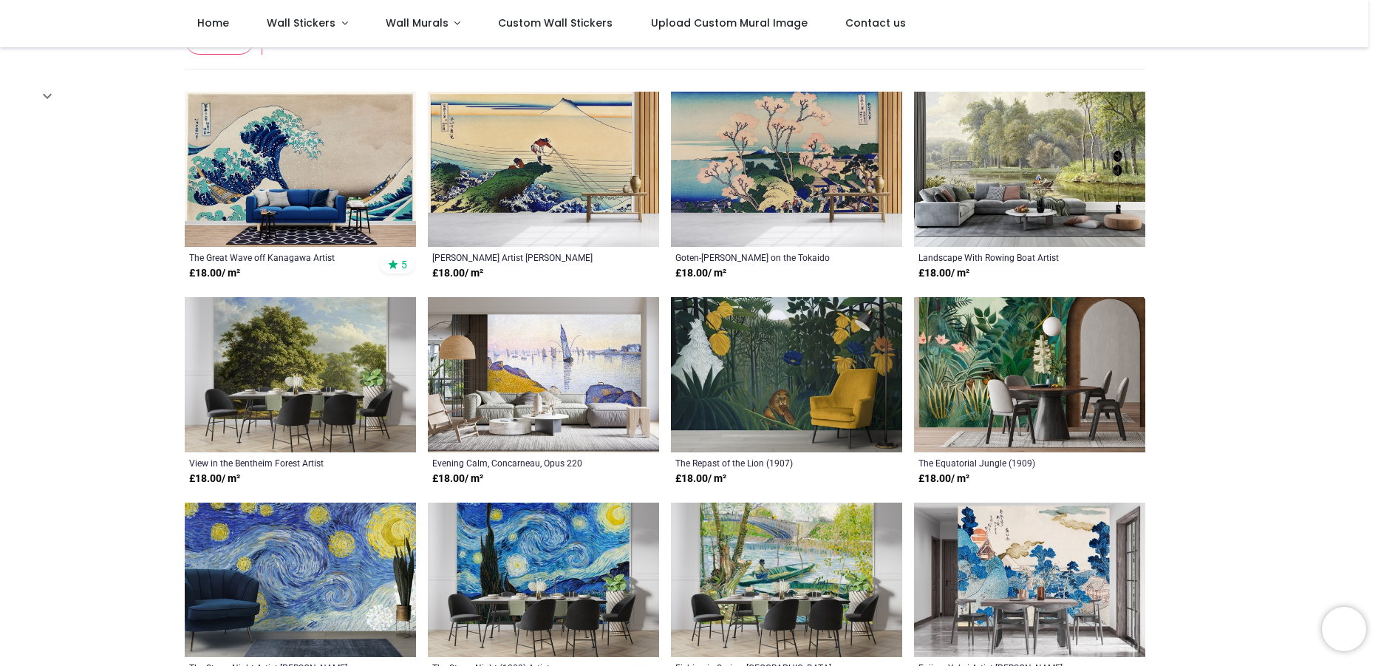
scroll to position [281, 0]
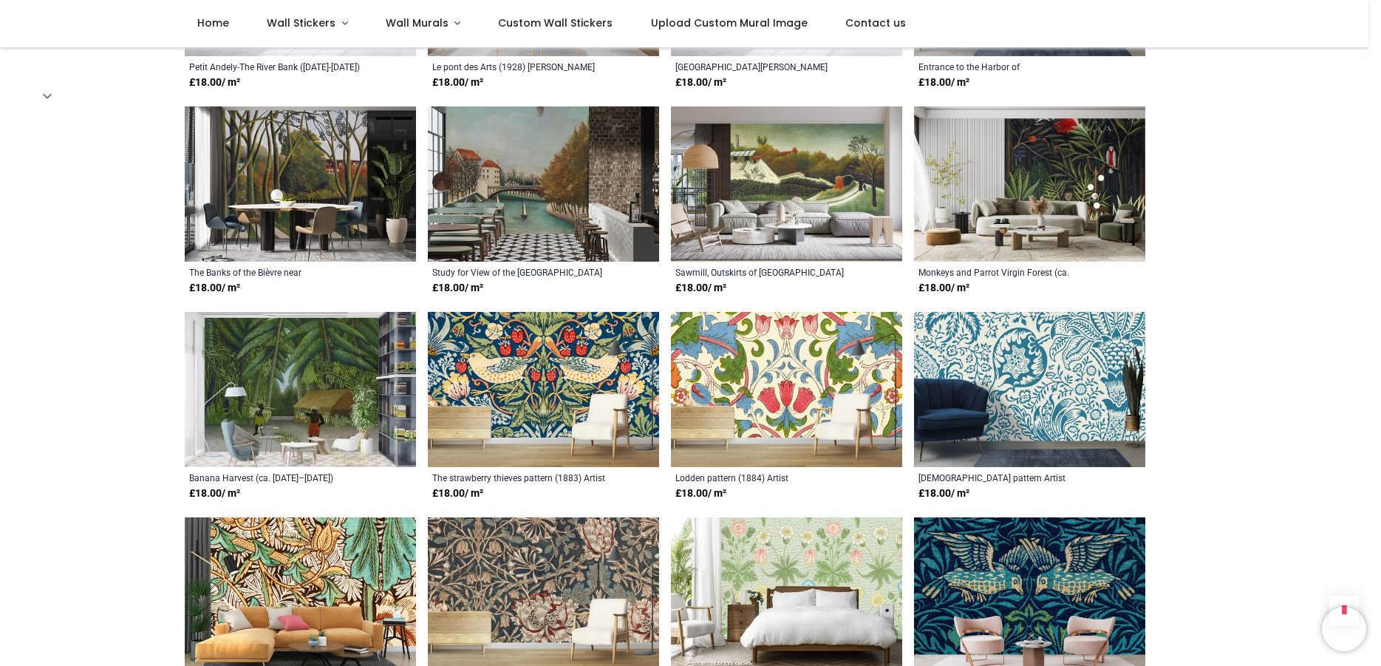
scroll to position [1684, 0]
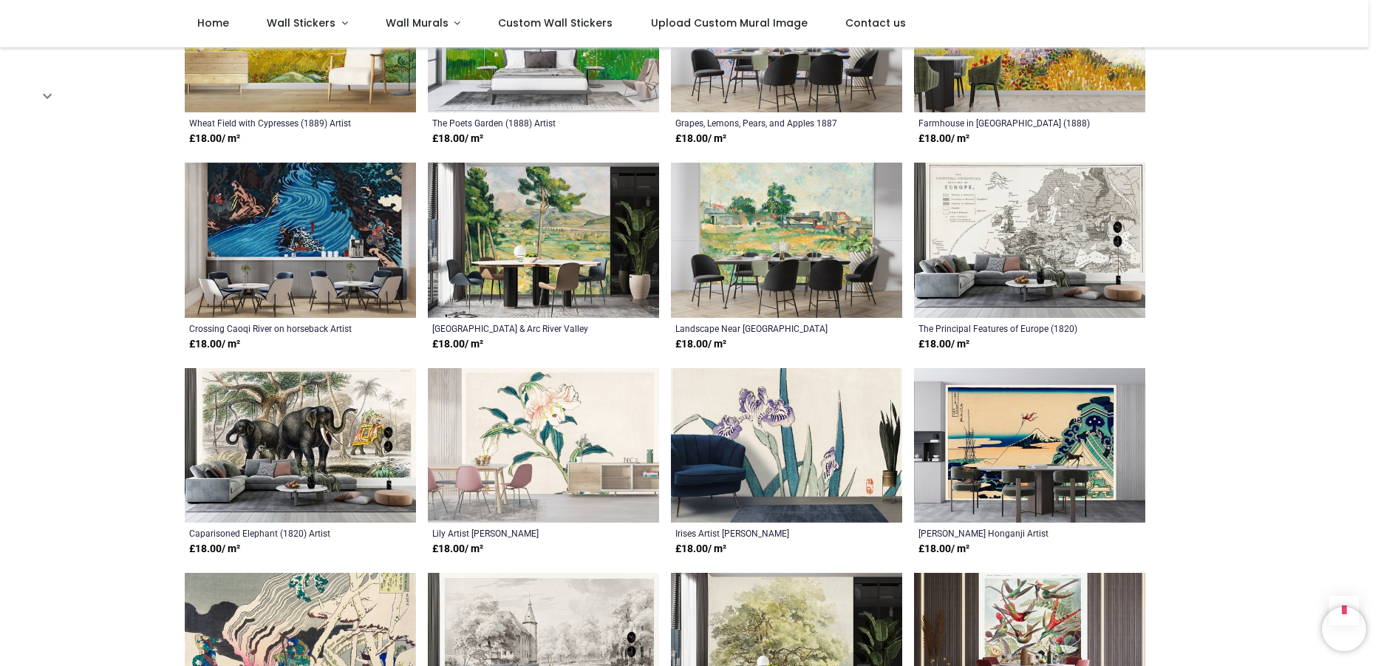
scroll to position [2246, 0]
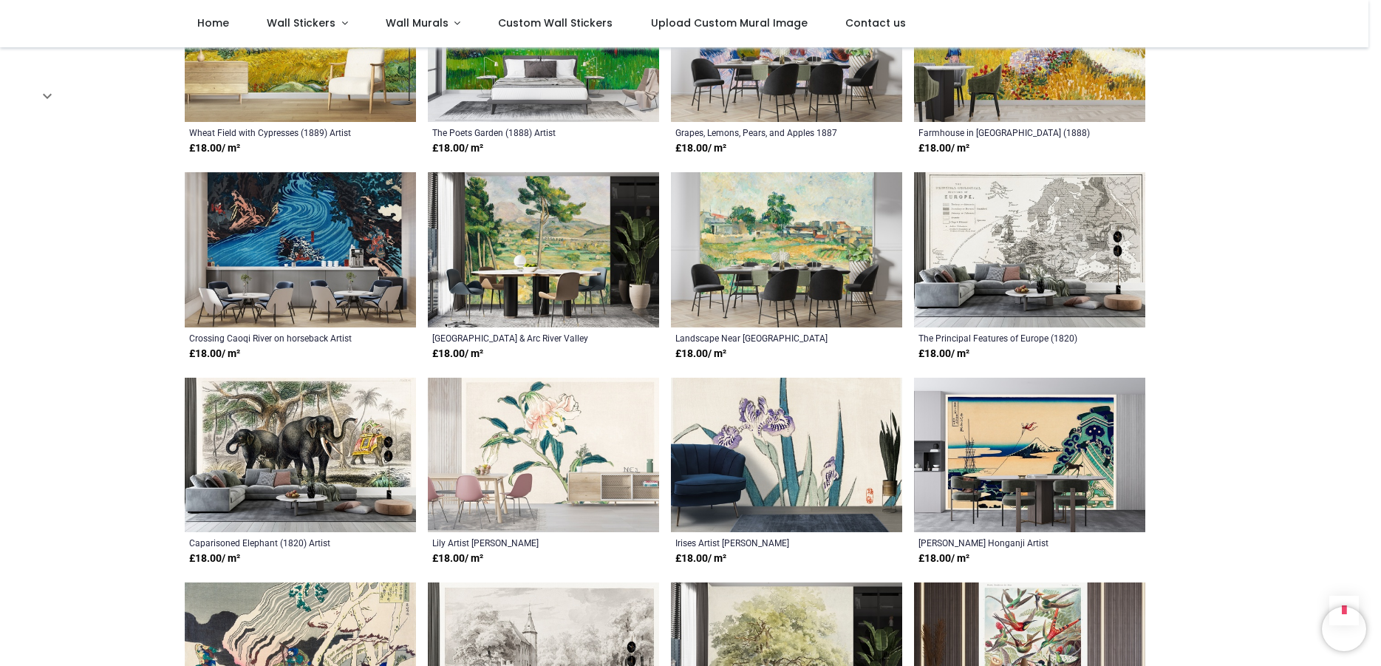
click at [1028, 258] on img at bounding box center [1029, 249] width 231 height 155
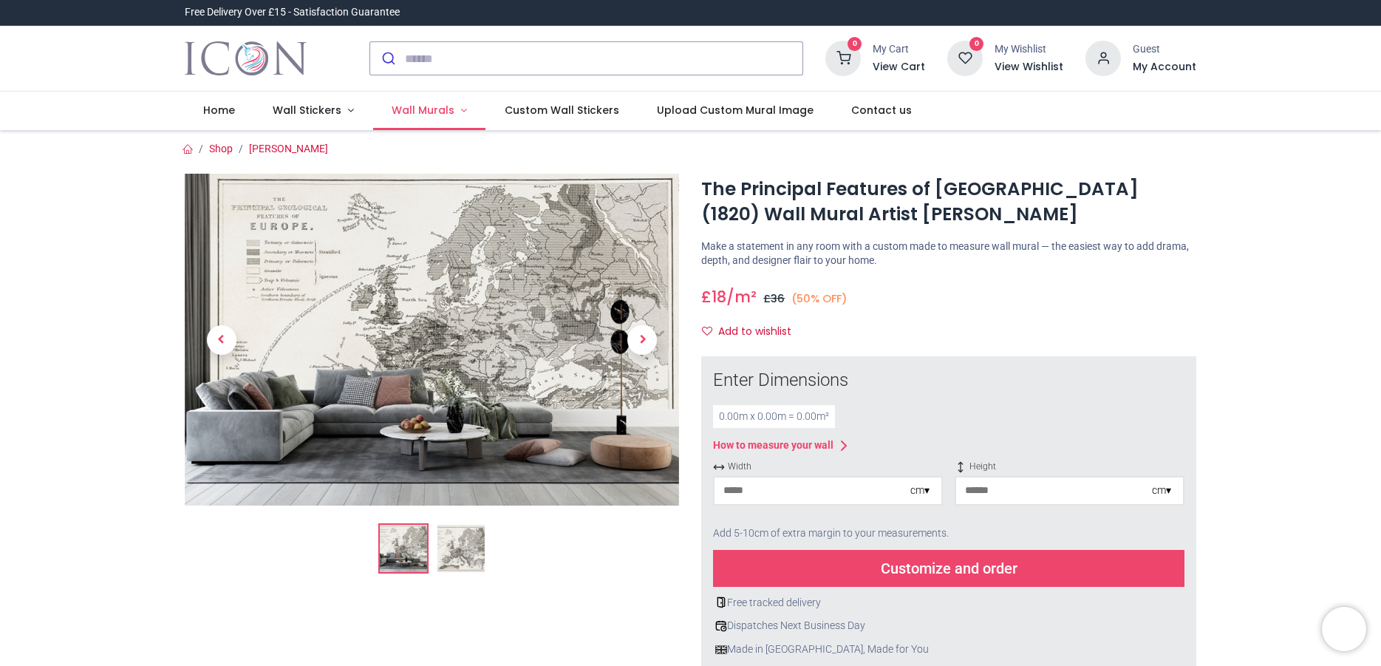
click at [428, 111] on span "Wall Murals" at bounding box center [423, 110] width 63 height 15
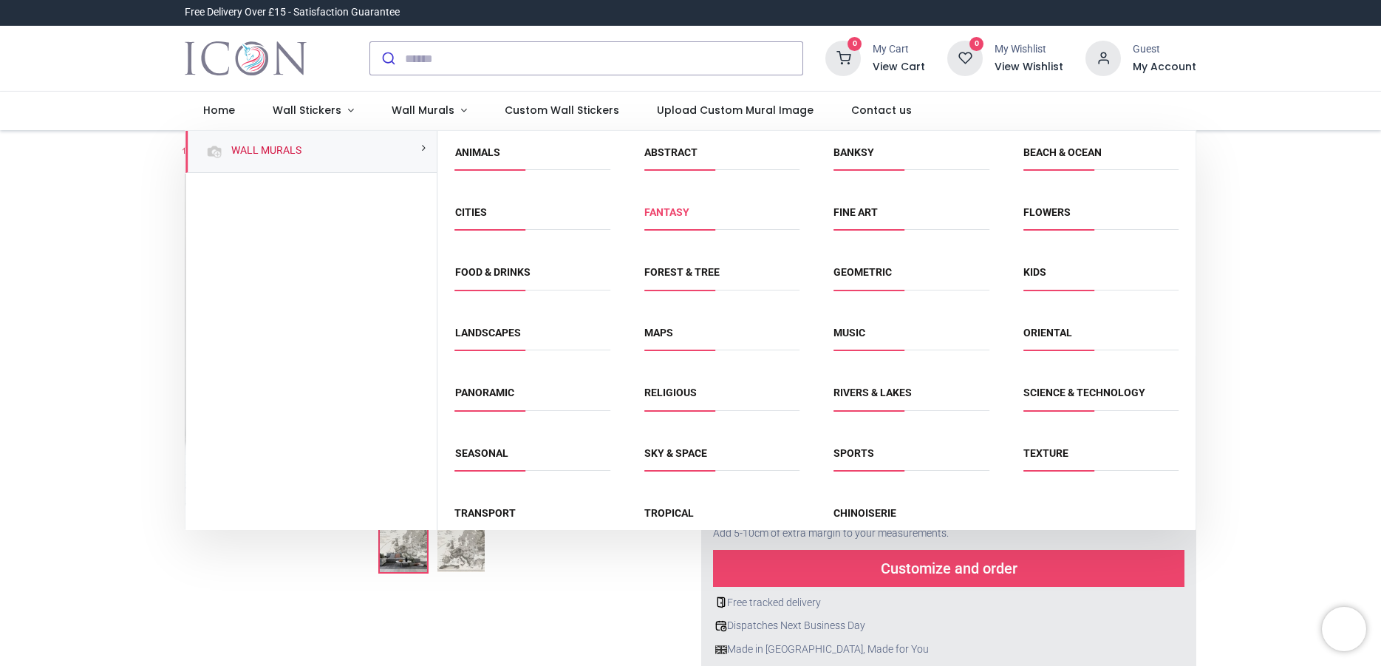
click at [669, 215] on link "Fantasy" at bounding box center [666, 212] width 45 height 12
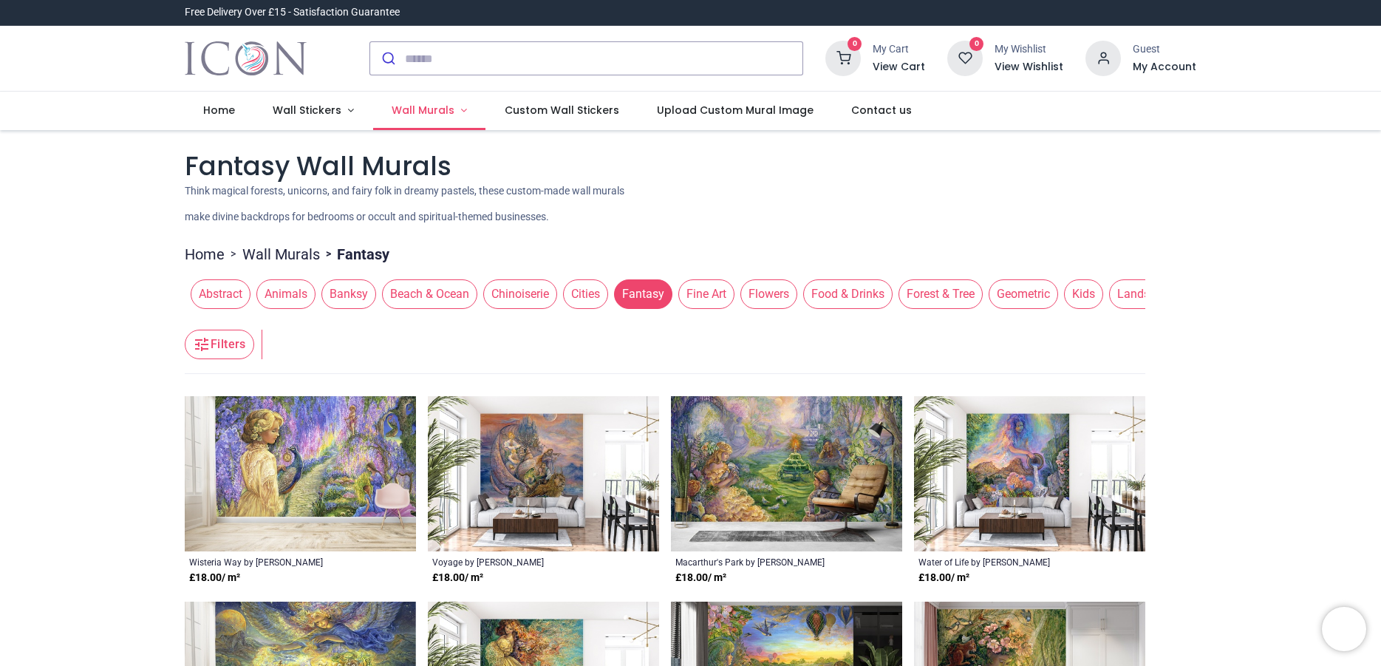
click at [440, 103] on span "Wall Murals" at bounding box center [423, 110] width 63 height 15
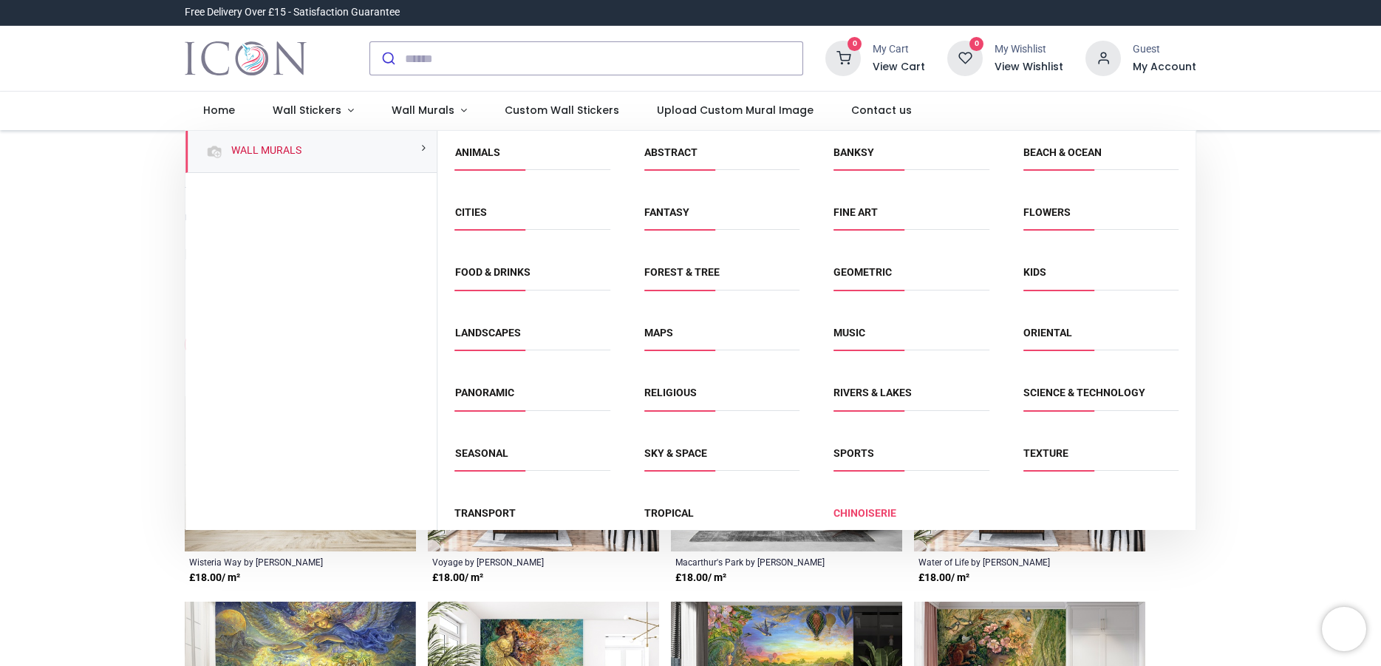
click at [861, 513] on link "Chinoiserie" at bounding box center [864, 513] width 63 height 12
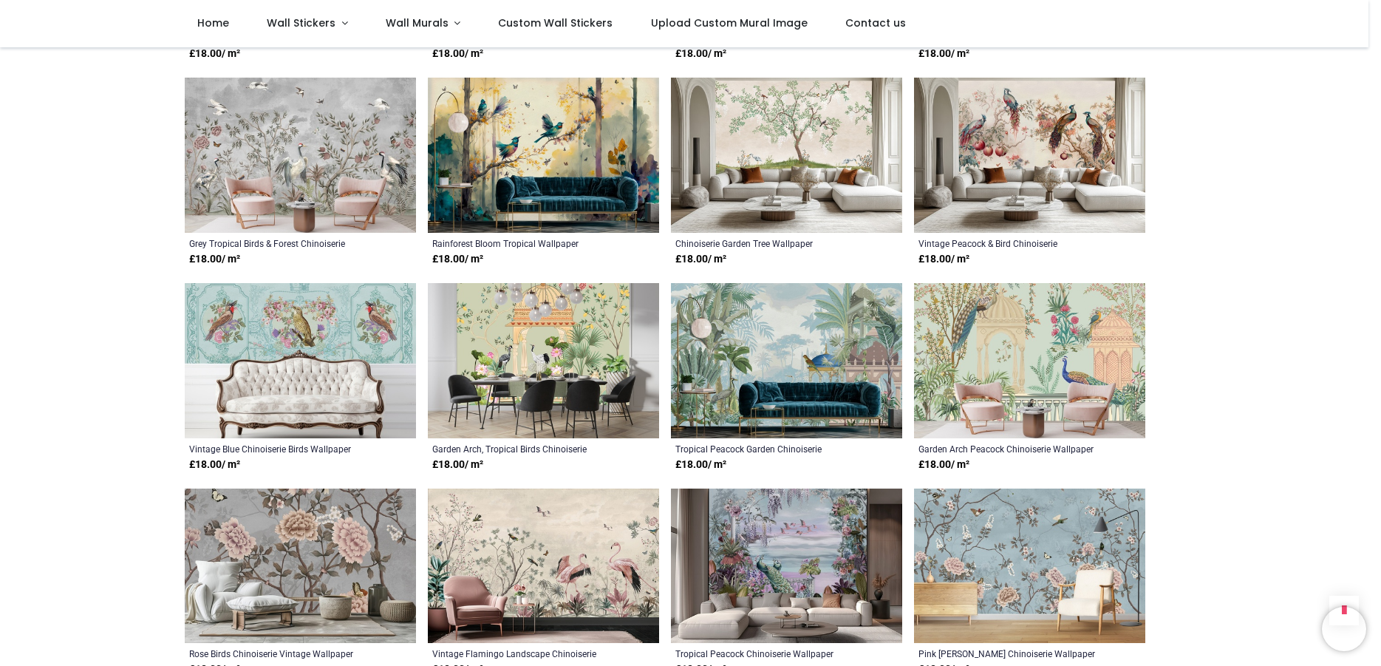
scroll to position [842, 0]
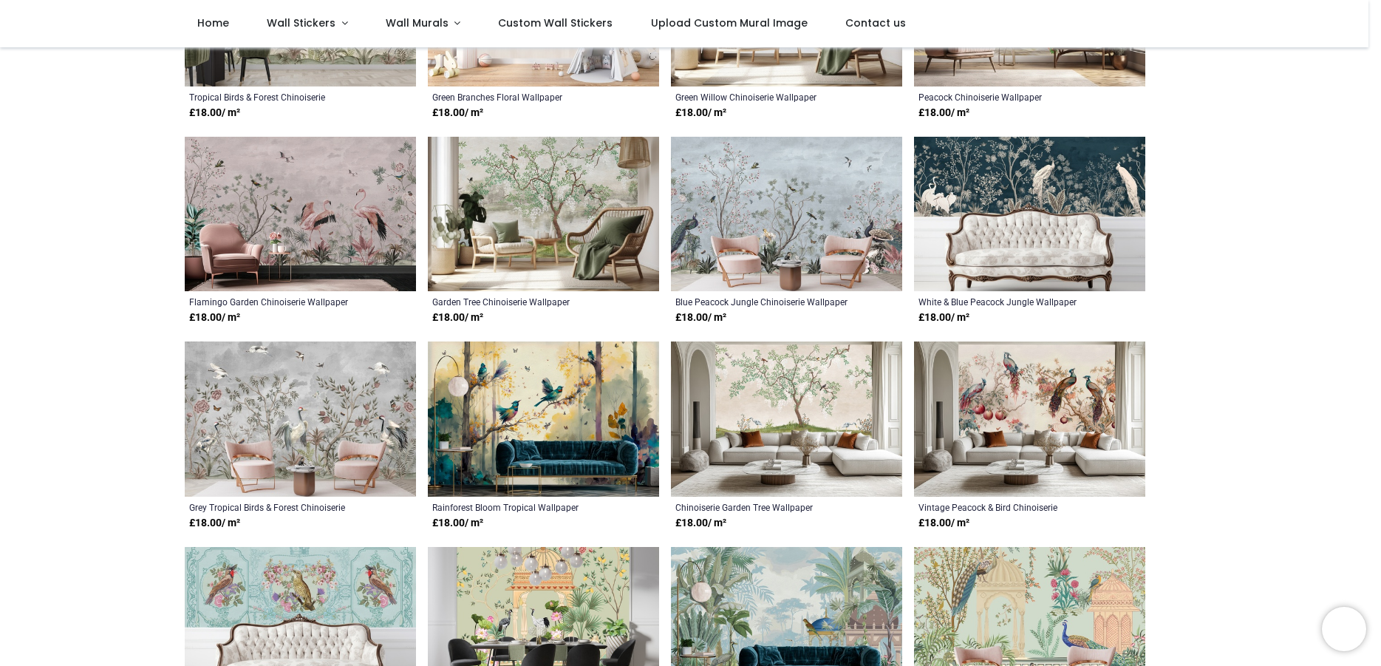
scroll to position [202, 0]
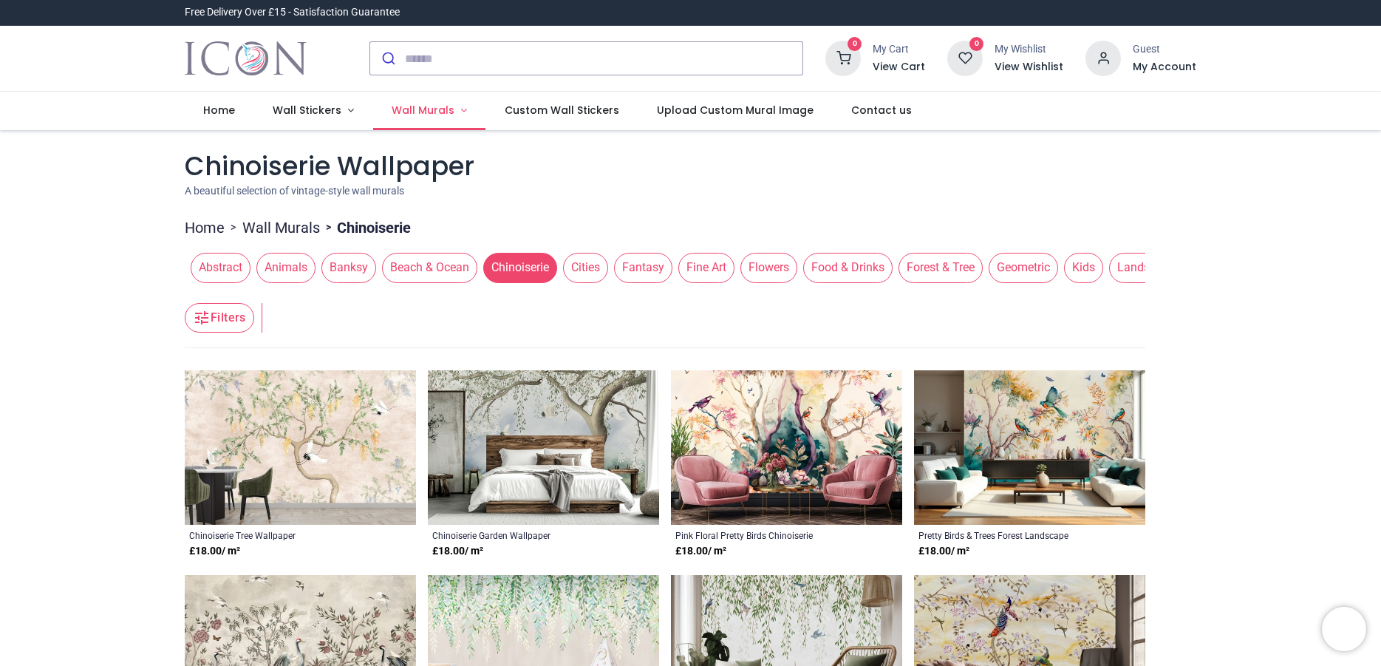
click at [422, 106] on span "Wall Murals" at bounding box center [423, 110] width 63 height 15
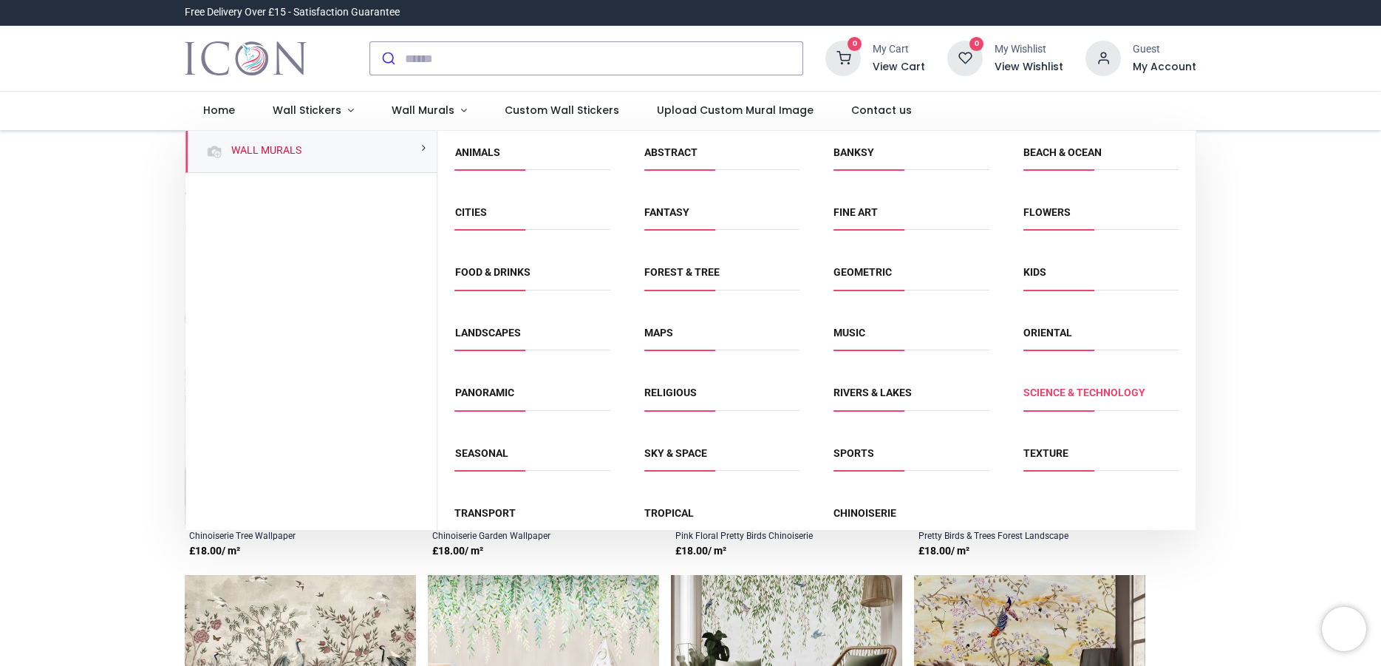
click at [1071, 396] on link "Science & Technology" at bounding box center [1084, 392] width 122 height 12
